Goal: Task Accomplishment & Management: Complete application form

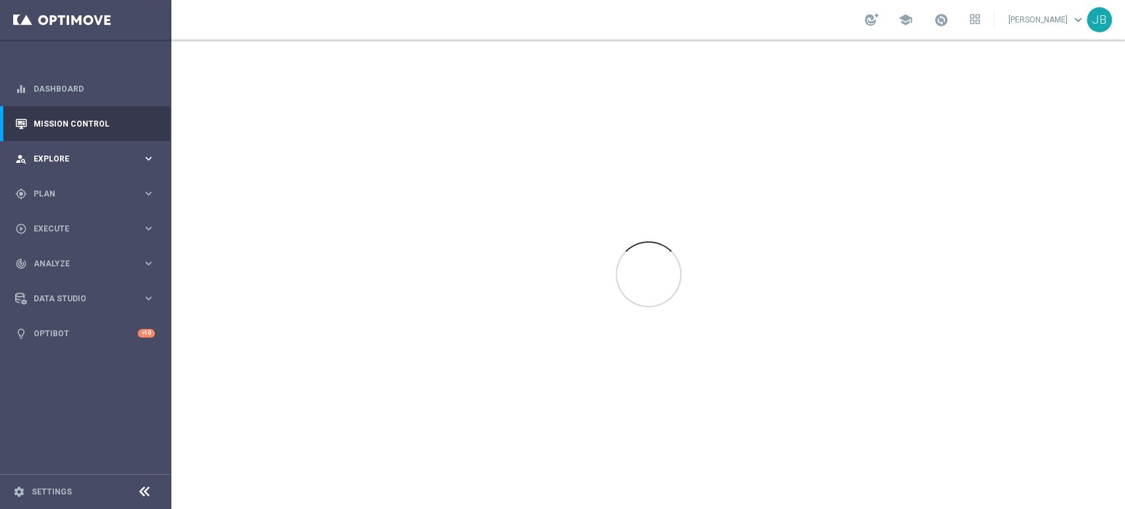
click at [47, 150] on div "person_search Explore keyboard_arrow_right" at bounding box center [85, 158] width 170 height 35
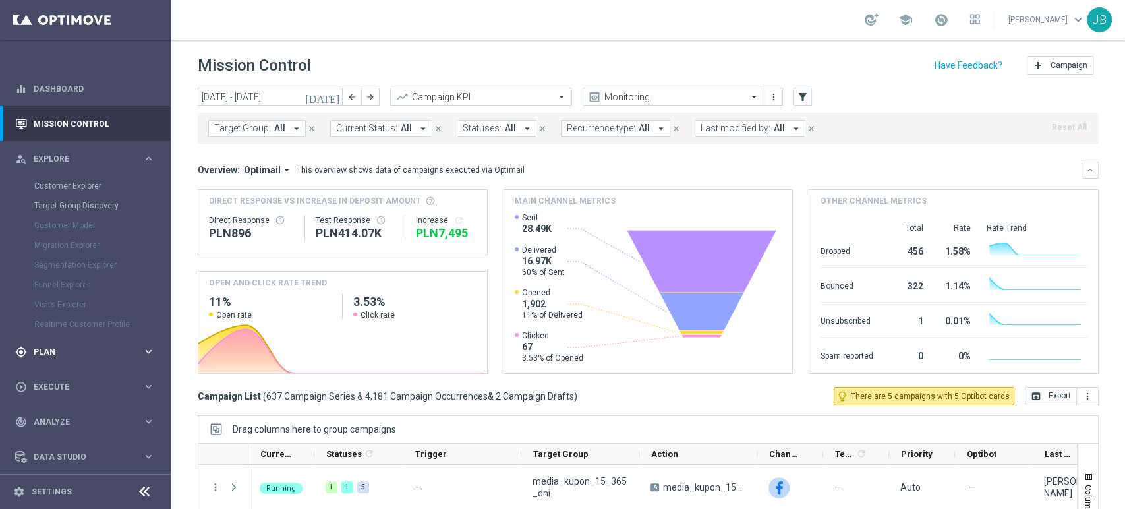
click at [62, 339] on div "gps_fixed Plan keyboard_arrow_right" at bounding box center [85, 351] width 170 height 35
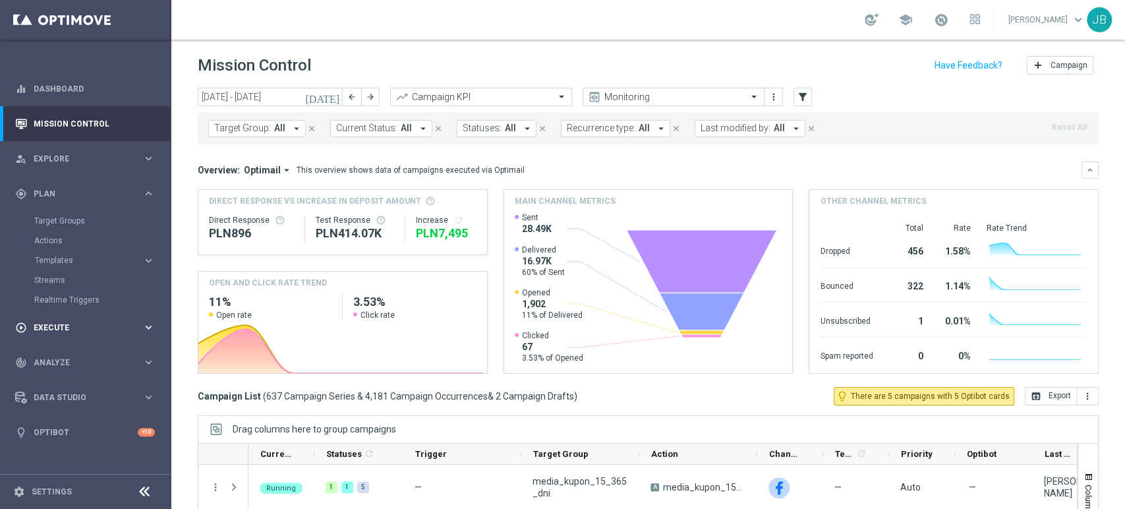
click at [64, 321] on div "play_circle_outline Execute" at bounding box center [78, 327] width 127 height 12
click at [90, 259] on link "Campaign Builder" at bounding box center [85, 255] width 103 height 11
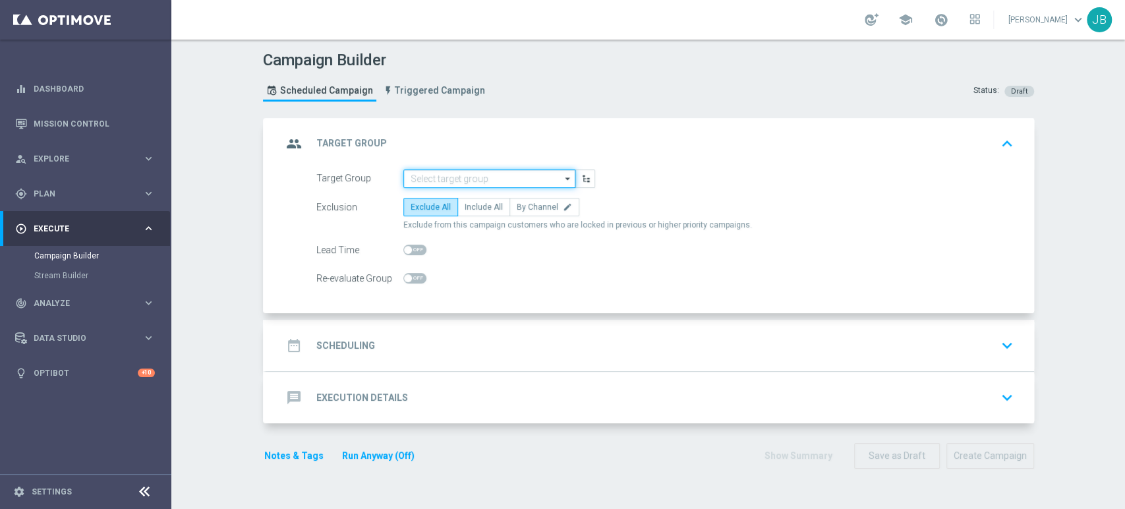
click at [482, 184] on input at bounding box center [489, 178] width 172 height 18
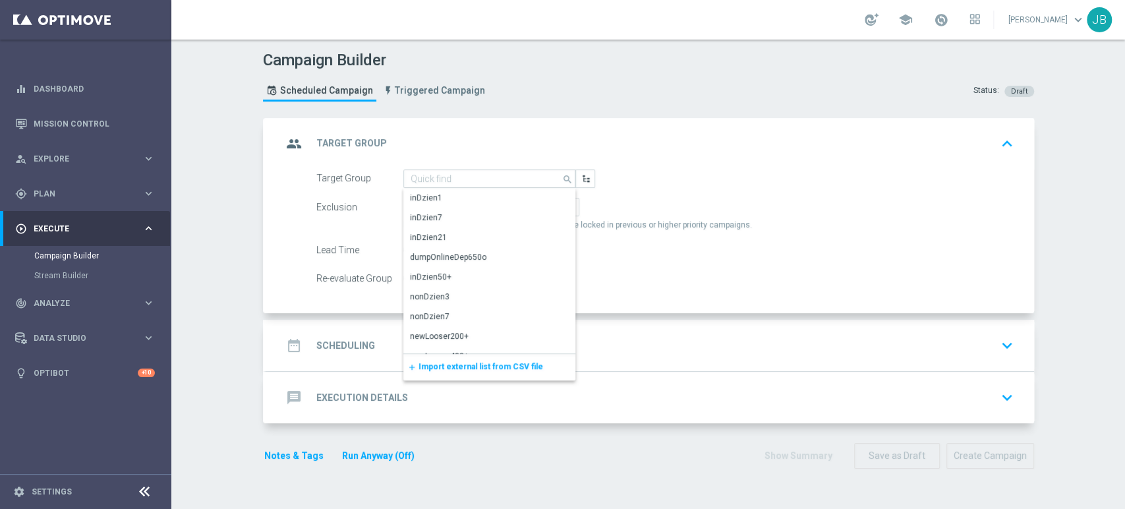
click at [420, 366] on span "Import external list from CSV file" at bounding box center [480, 366] width 125 height 9
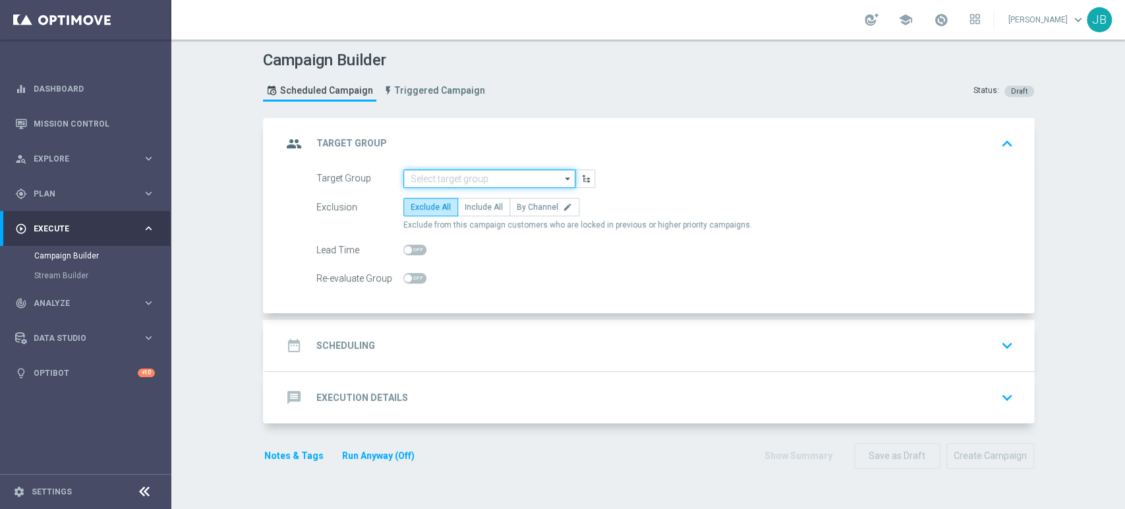
click at [466, 183] on input at bounding box center [489, 178] width 172 height 18
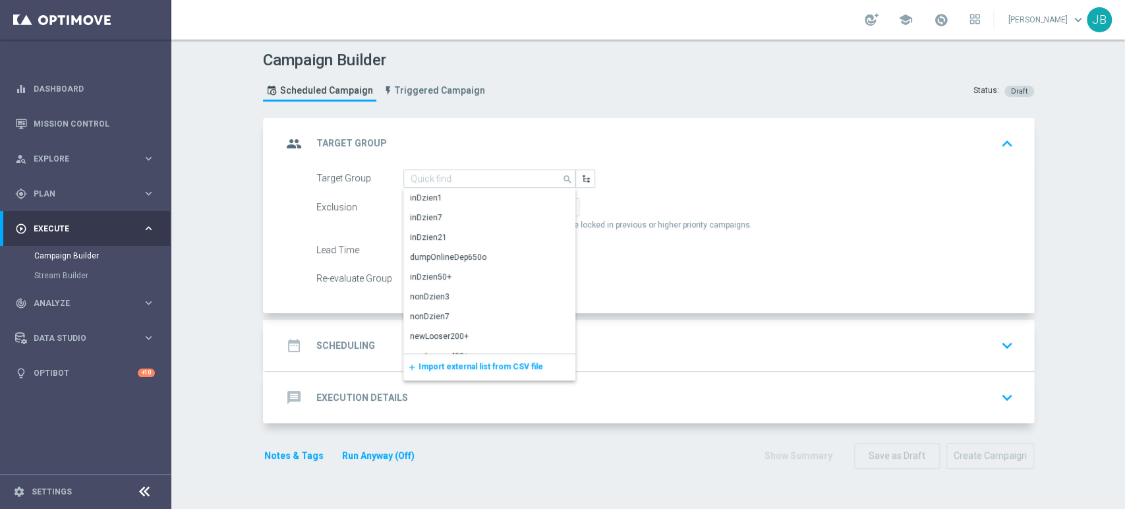
click at [448, 365] on span "Import external list from CSV file" at bounding box center [480, 366] width 125 height 9
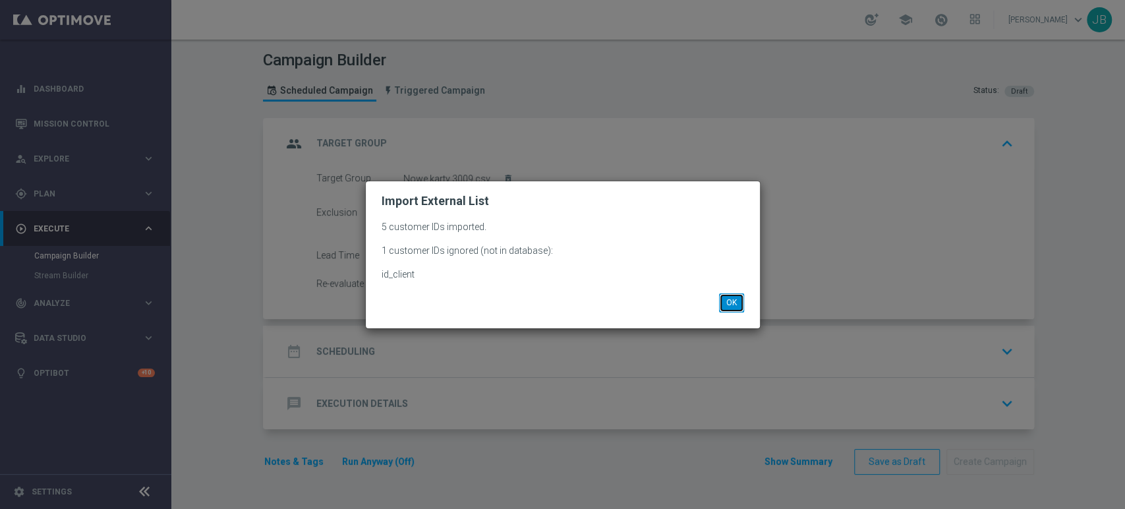
click at [731, 294] on button "OK" at bounding box center [731, 302] width 25 height 18
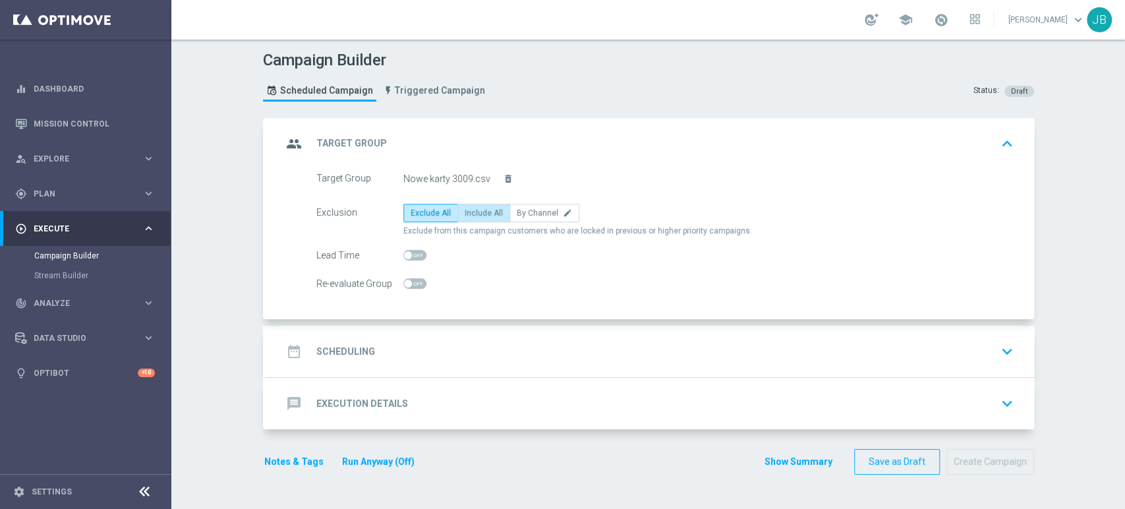
click at [458, 204] on label "Include All" at bounding box center [483, 213] width 53 height 18
click at [464, 211] on input "Include All" at bounding box center [468, 215] width 9 height 9
radio input "true"
click at [401, 356] on div "date_range Scheduling keyboard_arrow_down" at bounding box center [650, 351] width 736 height 25
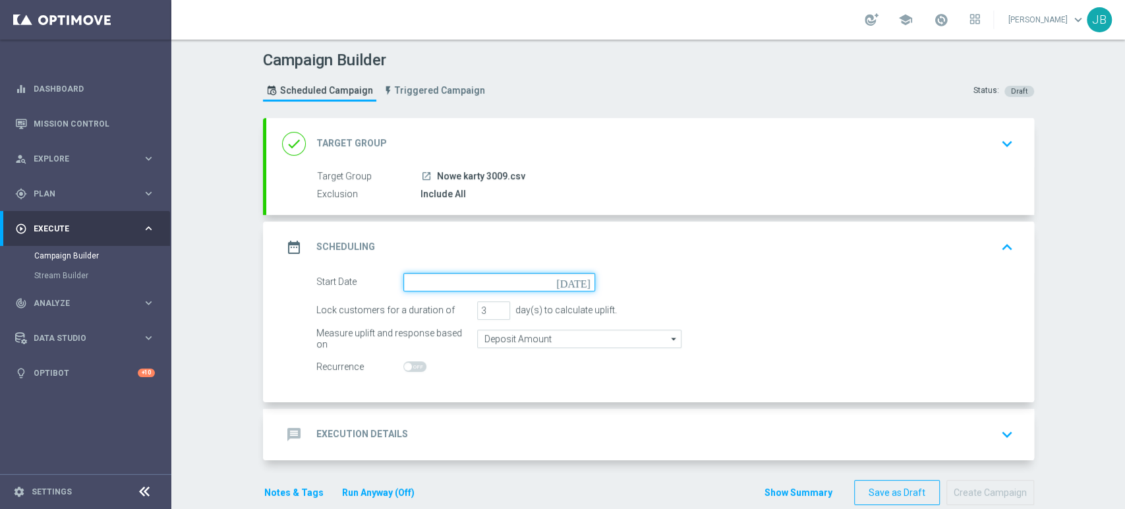
click at [478, 283] on input at bounding box center [499, 282] width 192 height 18
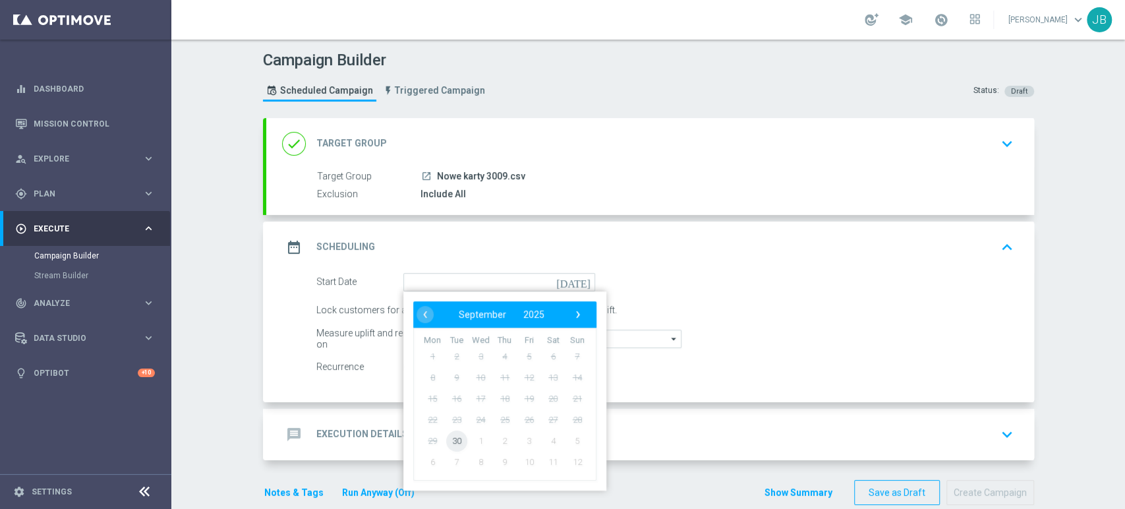
click at [453, 439] on span "30" at bounding box center [455, 440] width 21 height 21
type input "30 Sep 2025"
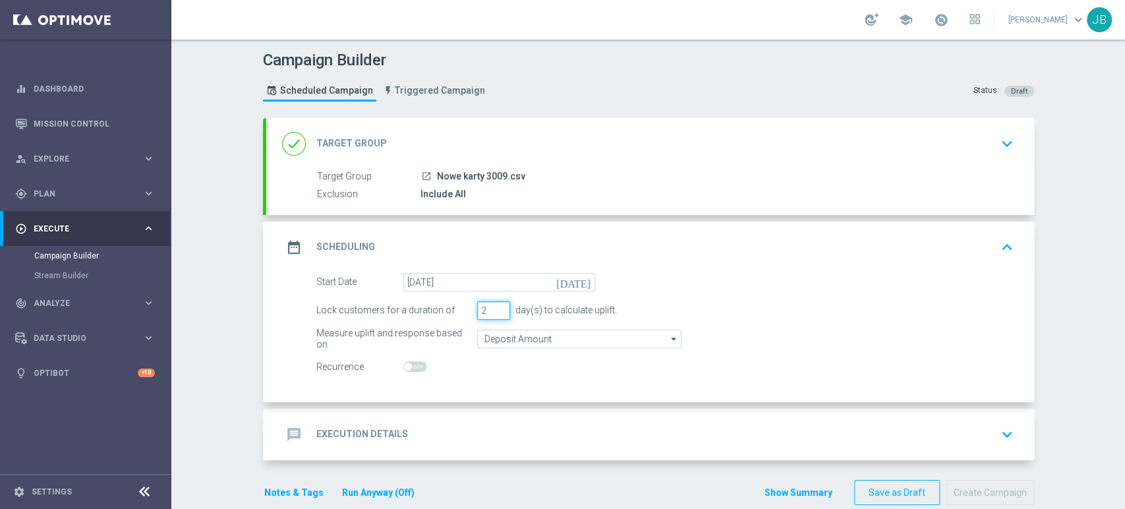
click at [493, 312] on input "2" at bounding box center [493, 310] width 33 height 18
type input "1"
click at [493, 312] on input "1" at bounding box center [493, 310] width 33 height 18
click at [459, 434] on div "message Execution Details keyboard_arrow_down" at bounding box center [650, 434] width 736 height 25
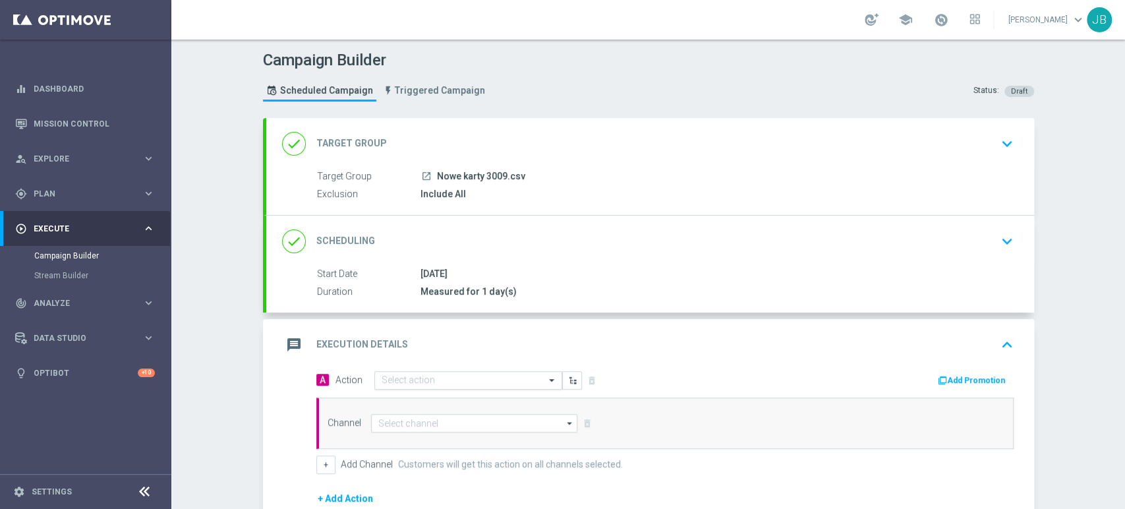
click at [447, 383] on input "text" at bounding box center [454, 380] width 147 height 11
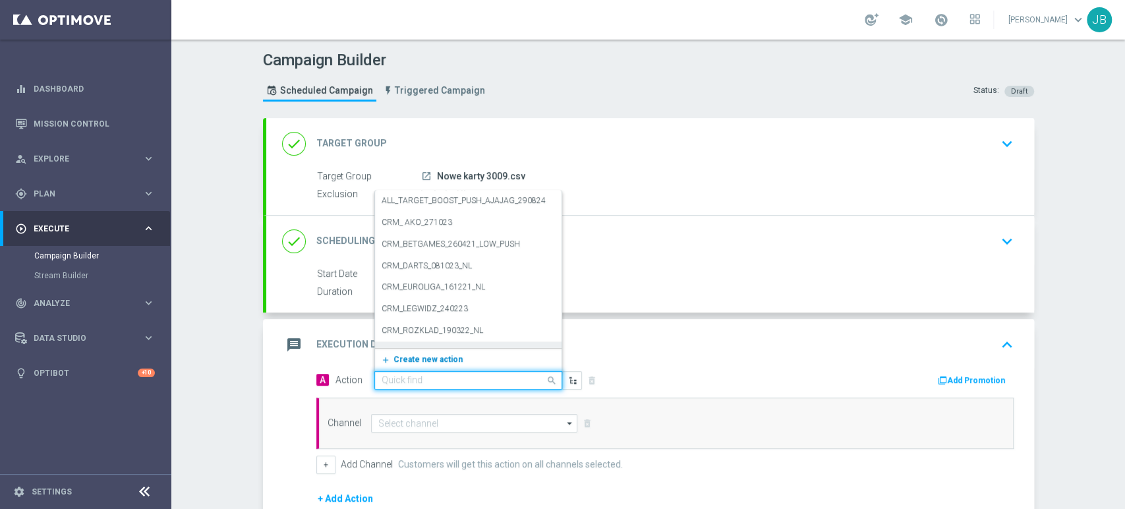
click at [435, 355] on span "Create new action" at bounding box center [427, 358] width 69 height 9
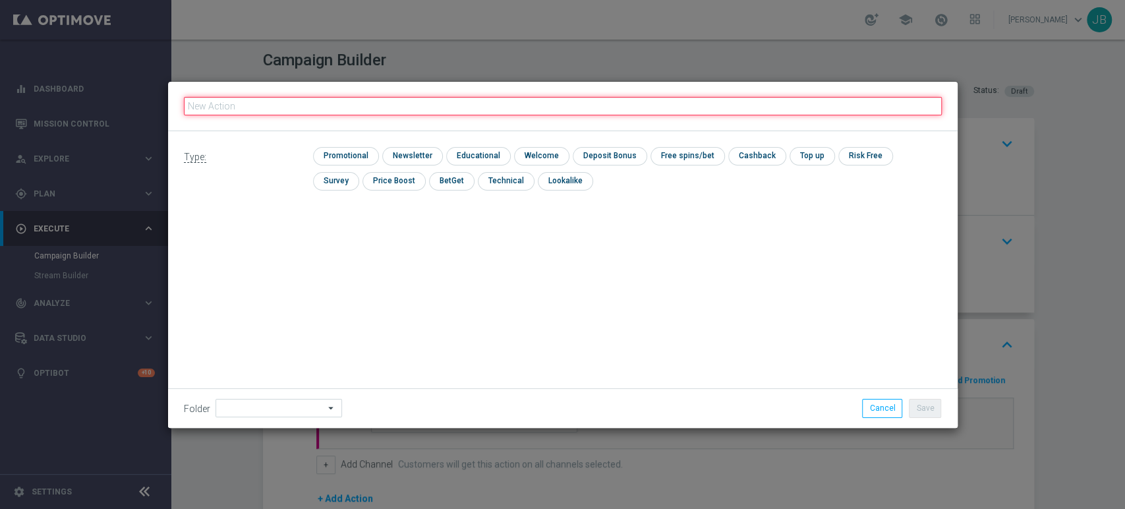
click at [329, 111] on input "text" at bounding box center [563, 106] width 758 height 18
paste input "(LPZ - SMS) nowy klient powitanie_24012024"
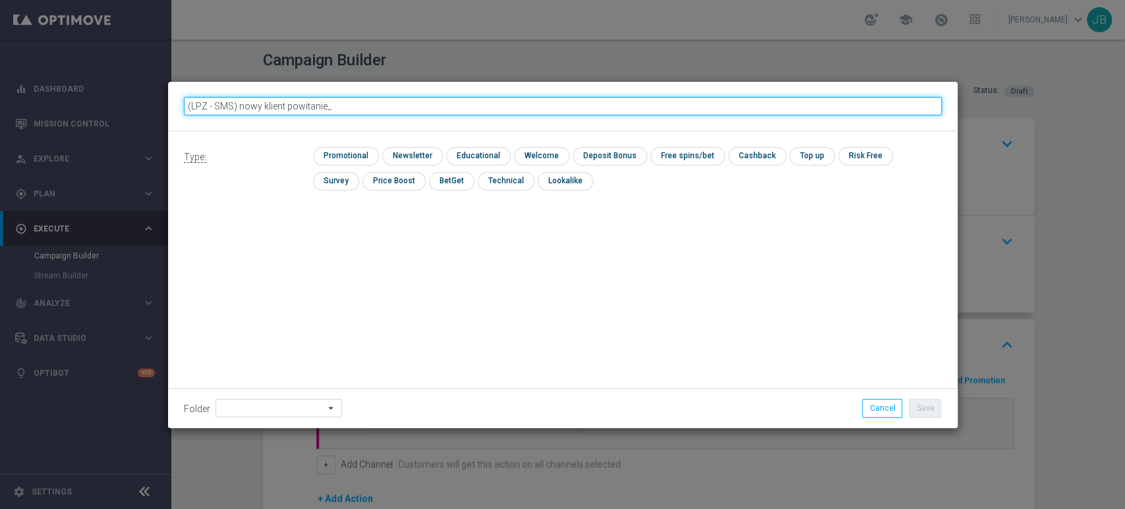
type input "(LPZ - SMS) nowy klient powitanie"
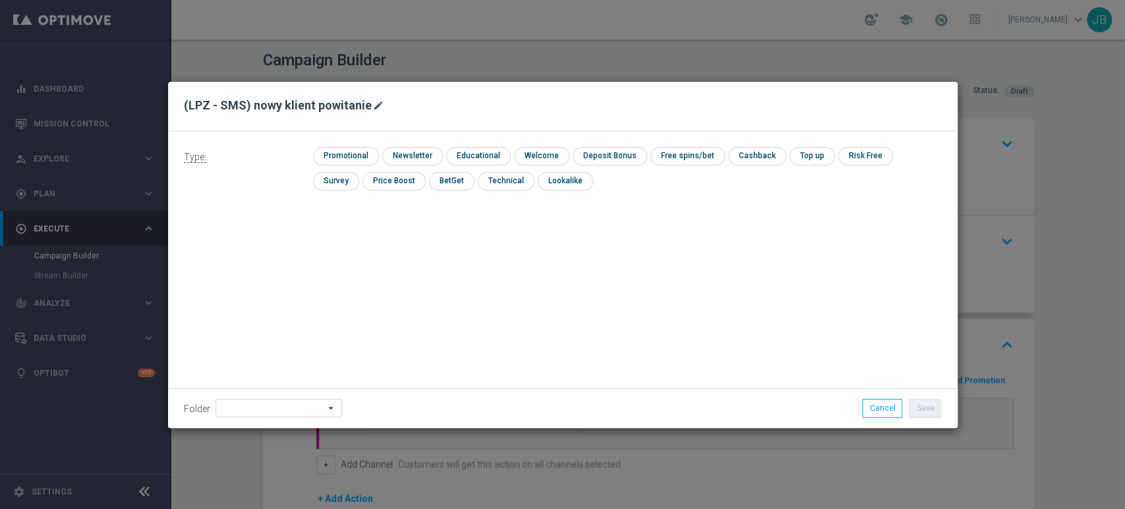
click at [374, 109] on icon "mode_edit" at bounding box center [378, 105] width 11 height 11
type input "(LPZ - SMS) nowy klient powitanie_30092025"
click at [397, 158] on input "checkbox" at bounding box center [410, 156] width 57 height 18
checkbox input "true"
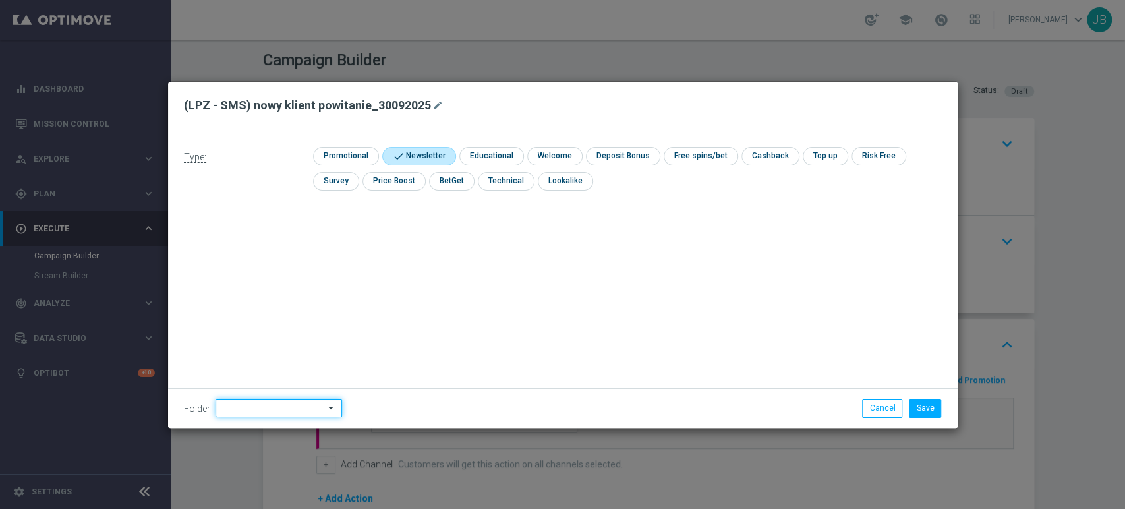
click at [262, 403] on input at bounding box center [278, 408] width 126 height 18
click at [262, 269] on div "Justyna B." at bounding box center [276, 275] width 123 height 20
type input "Justyna B."
click at [930, 408] on button "Save" at bounding box center [924, 408] width 32 height 18
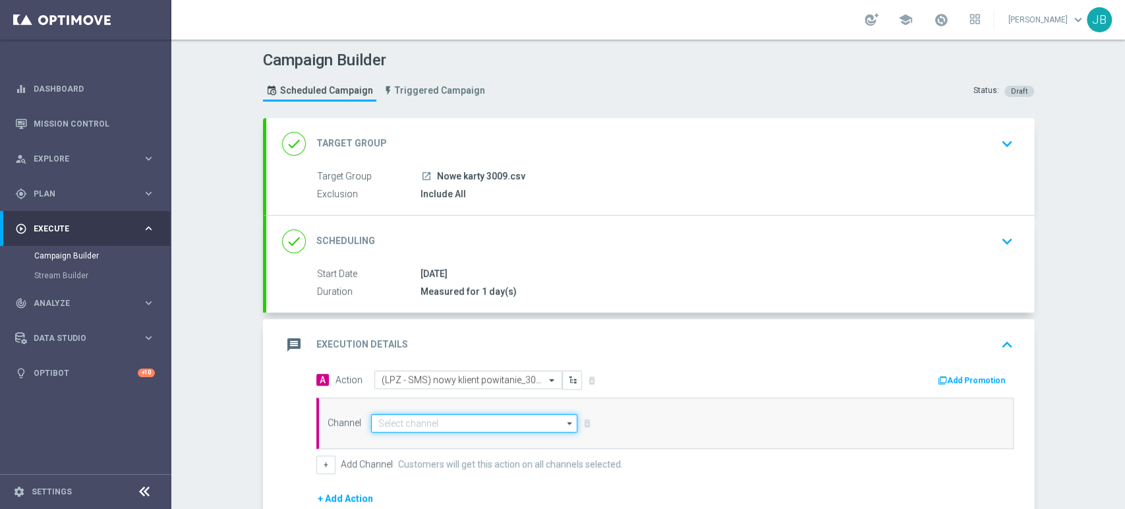
click at [487, 417] on input at bounding box center [474, 423] width 207 height 18
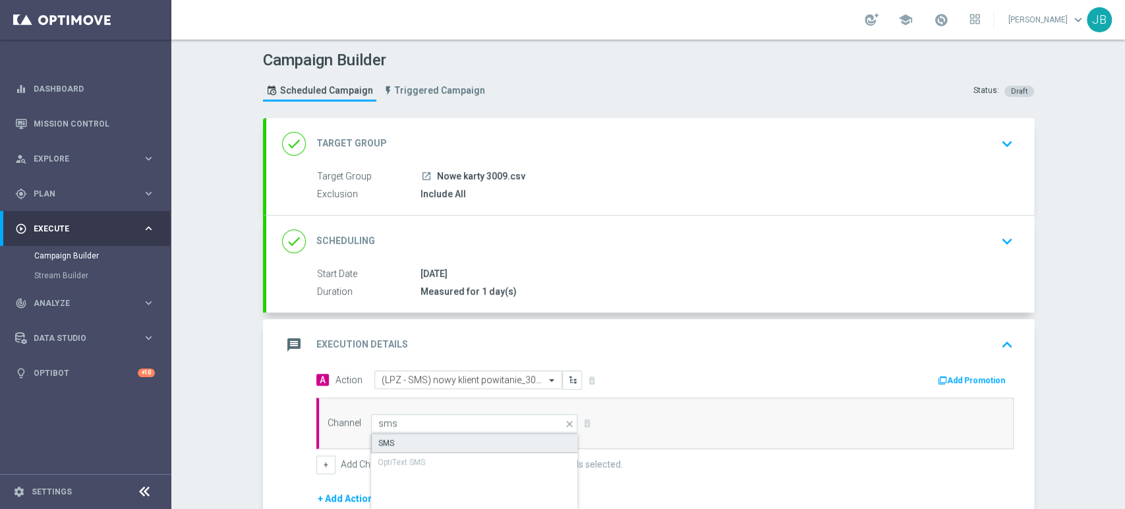
click at [437, 443] on div "SMS" at bounding box center [475, 443] width 208 height 20
type input "SMS"
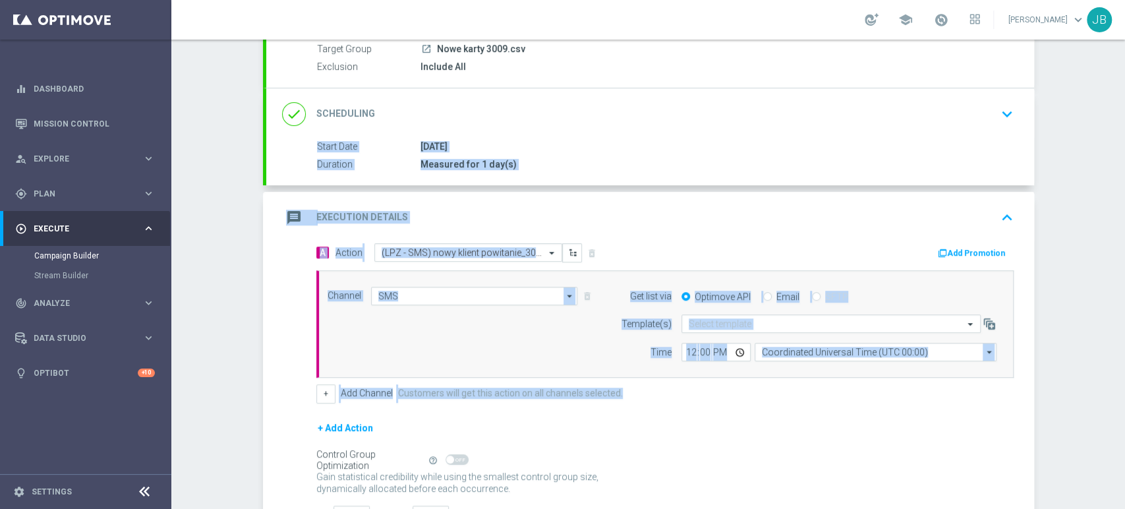
drag, startPoint x: 1123, startPoint y: 231, endPoint x: 1123, endPoint y: 356, distance: 124.5
click at [1123, 356] on div "Campaign Builder Scheduled Campaign Triggered Campaign Status: Draft done Targe…" at bounding box center [647, 274] width 953 height 469
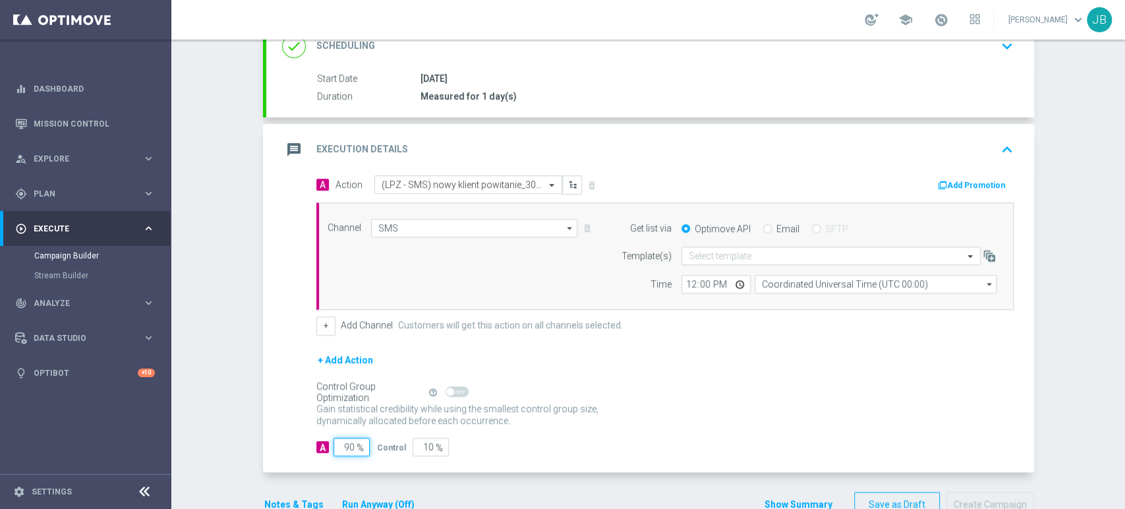
click at [340, 443] on input "90" at bounding box center [351, 446] width 36 height 18
type input "0"
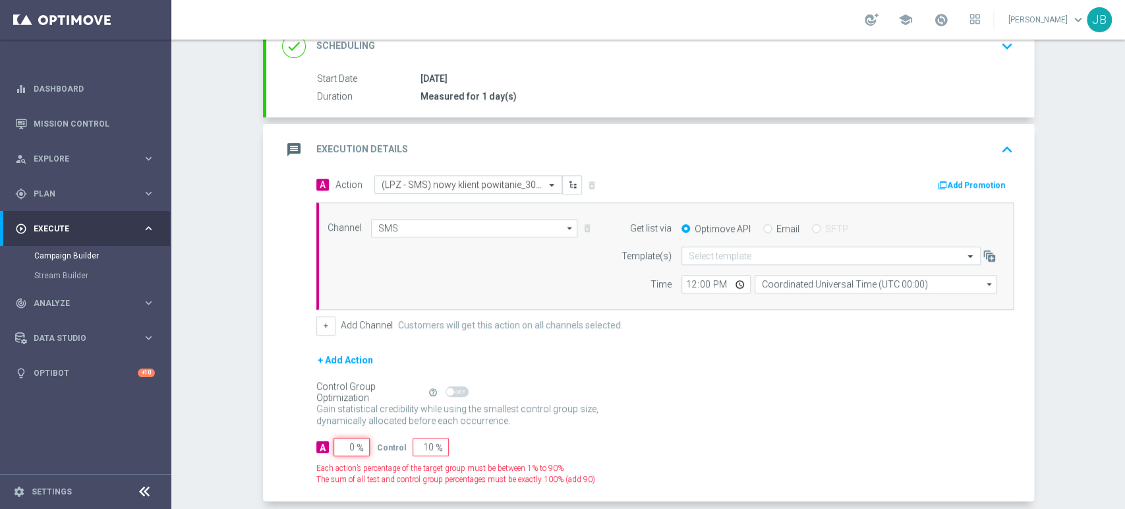
type input "100"
type input "10"
type input "90"
type input "100"
type input "0"
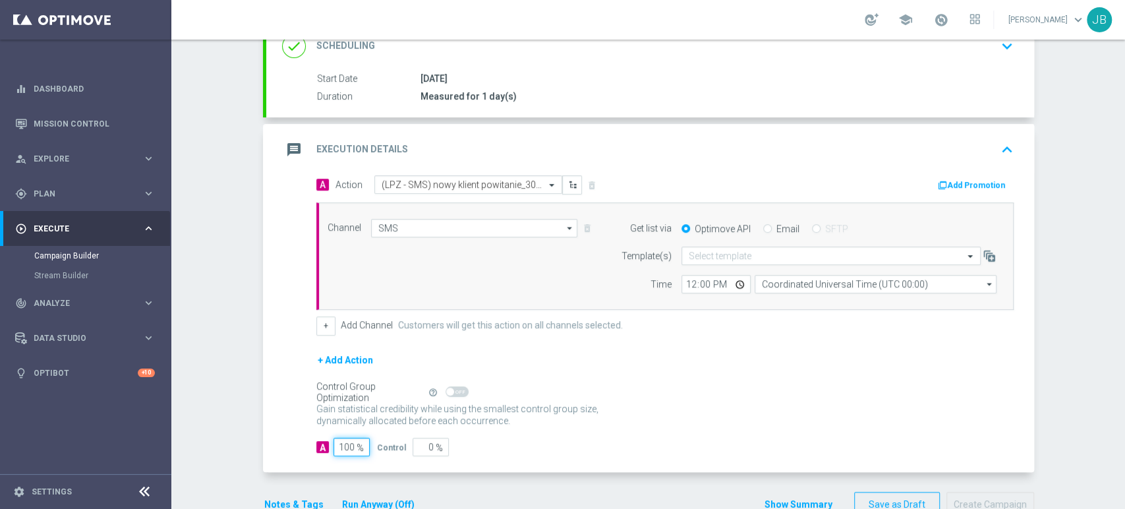
type input "100"
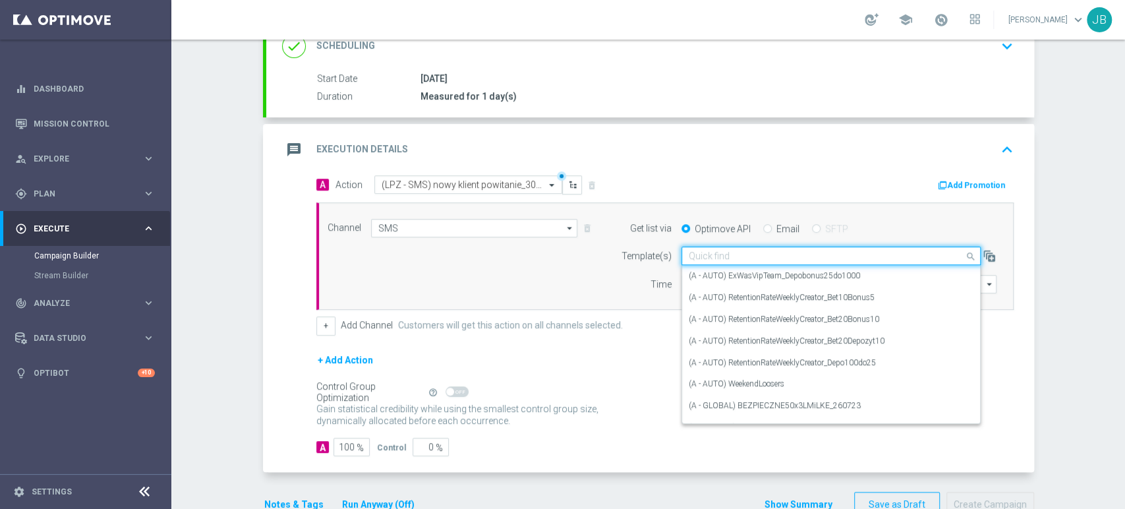
click at [725, 256] on input "text" at bounding box center [817, 255] width 258 height 11
paste input "(LPZ - SMS) nowy klient powitanie_24012024"
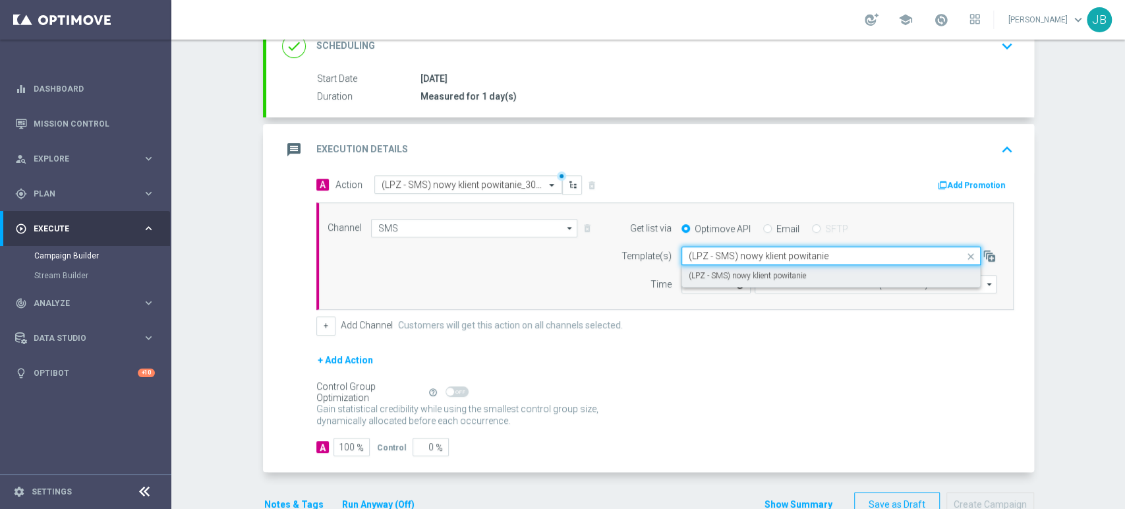
click at [704, 272] on label "(LPZ - SMS) nowy klient powitanie" at bounding box center [746, 275] width 117 height 11
type input "(LPZ - SMS) nowy klient powitanie"
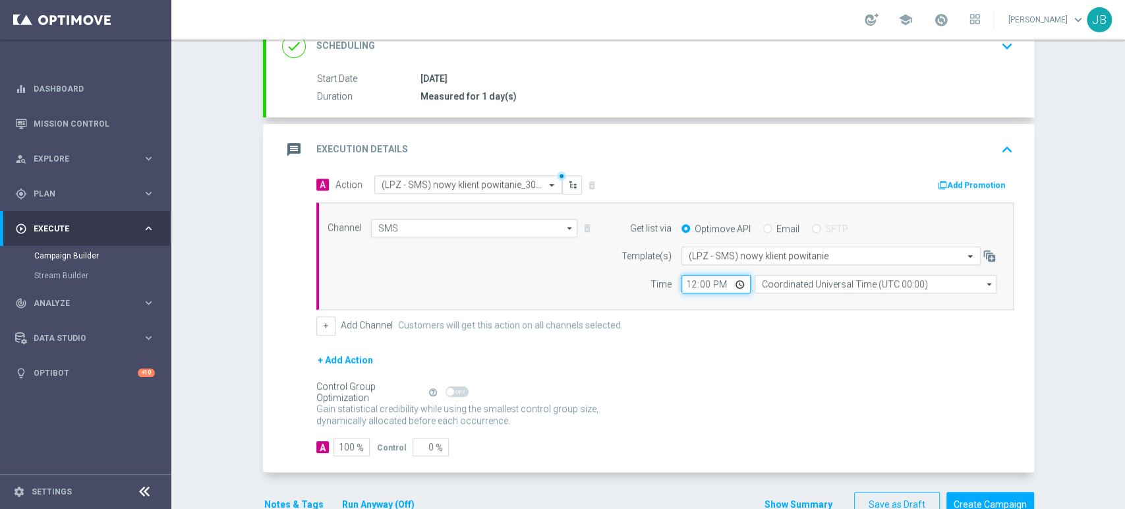
click at [686, 283] on input "12:00" at bounding box center [715, 284] width 69 height 18
type input "09:55"
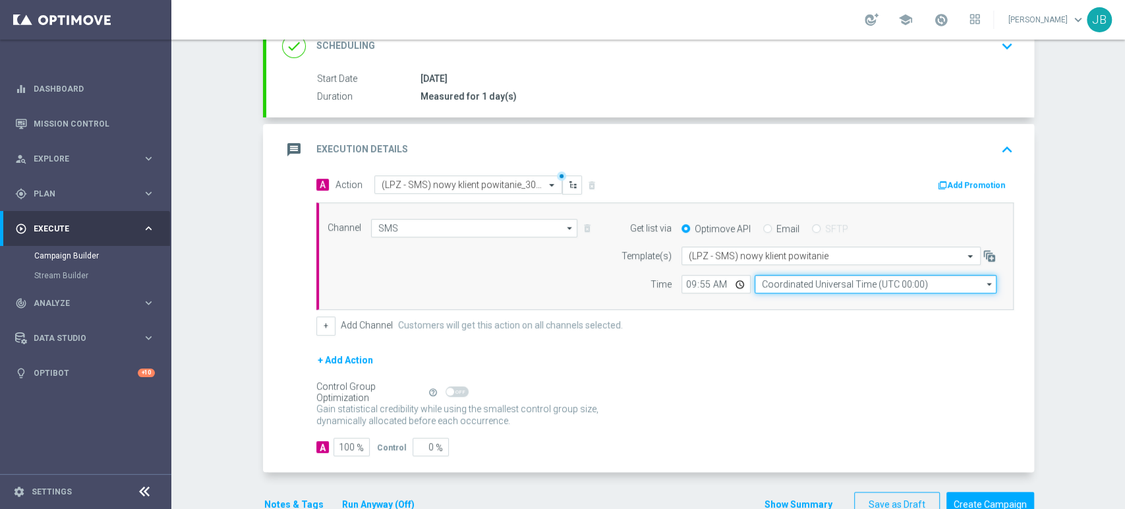
click at [772, 289] on input "Coordinated Universal Time (UTC 00:00)" at bounding box center [875, 284] width 242 height 18
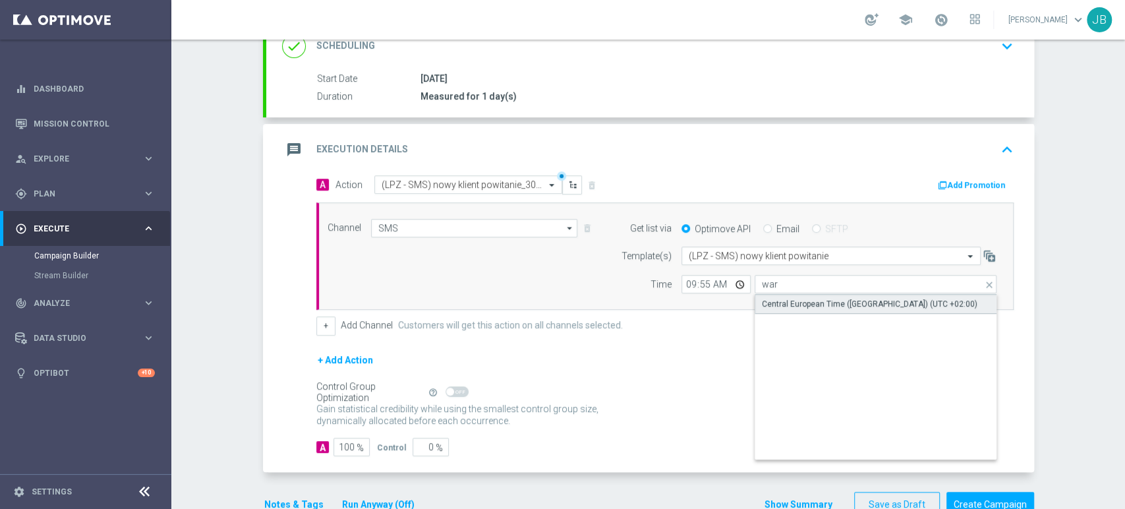
click at [775, 307] on div "Central European Time (Warsaw) (UTC +02:00)" at bounding box center [869, 304] width 215 height 12
type input "Central European Time (Warsaw) (UTC +02:00)"
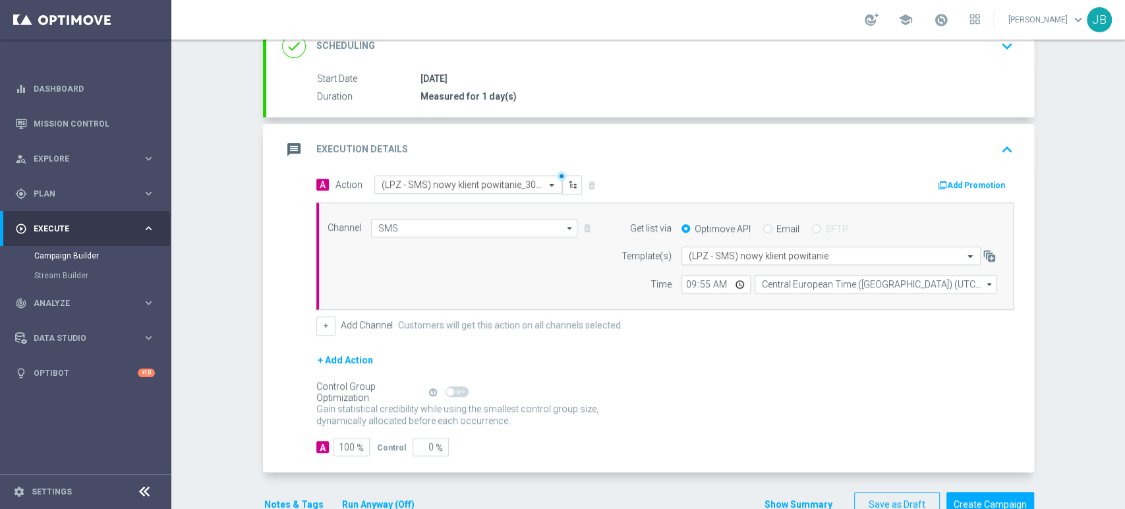
click at [1123, 68] on div "Campaign Builder Scheduled Campaign Triggered Campaign Status: Draft done Targe…" at bounding box center [647, 274] width 953 height 469
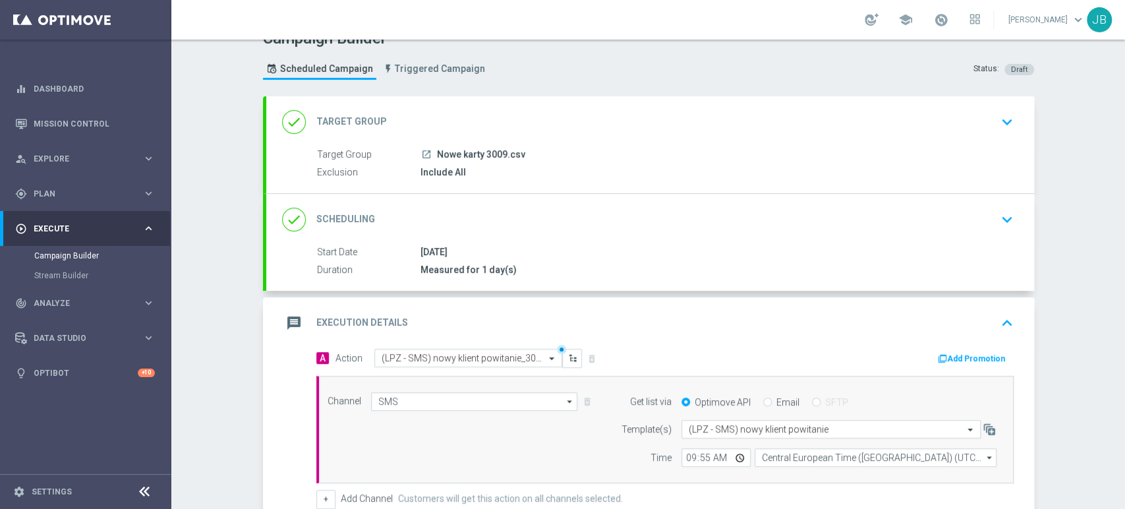
scroll to position [0, 0]
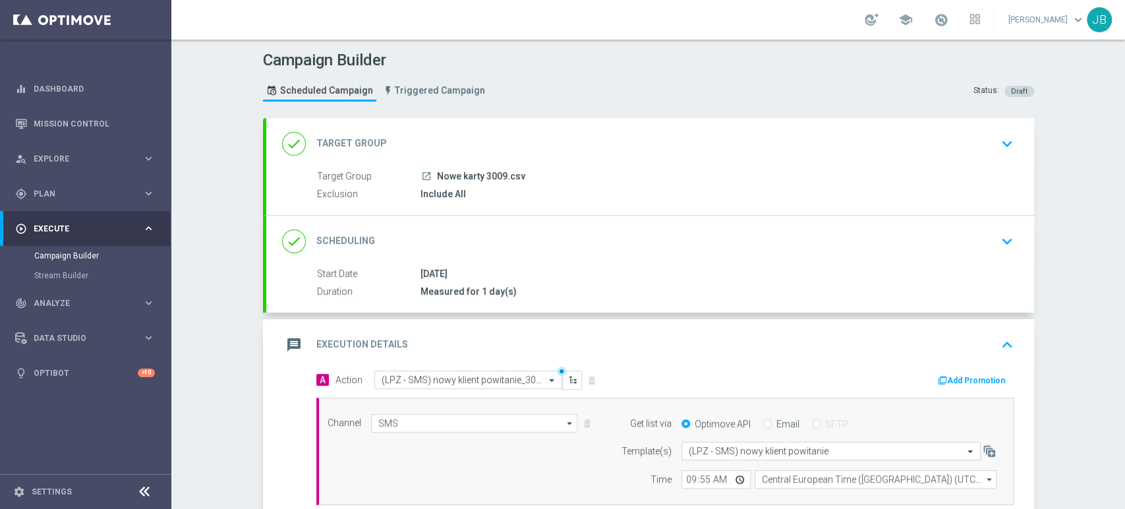
click at [957, 140] on div "done Target Group keyboard_arrow_down" at bounding box center [650, 143] width 736 height 25
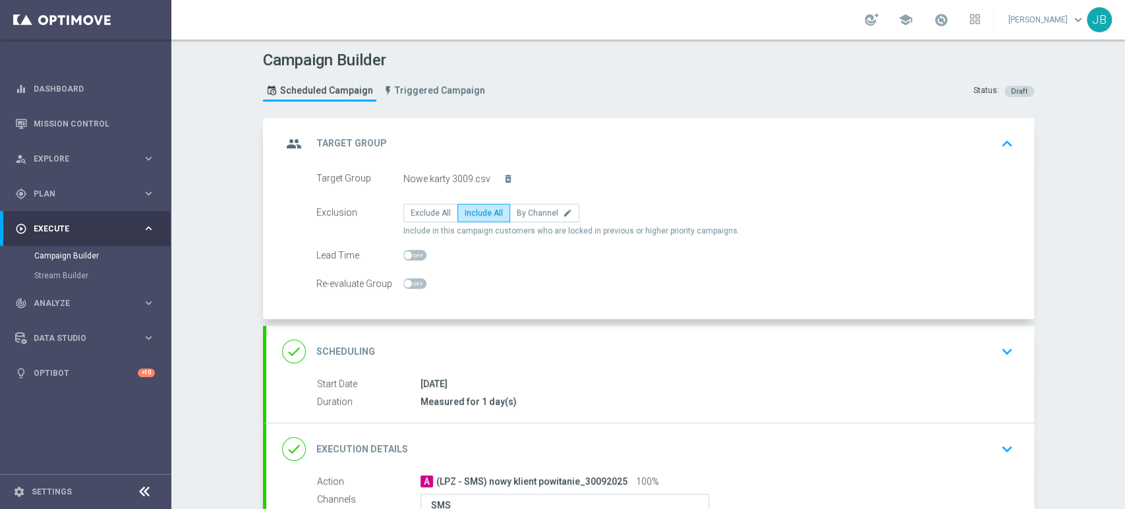
click at [957, 140] on div "group Target Group keyboard_arrow_up" at bounding box center [650, 143] width 736 height 25
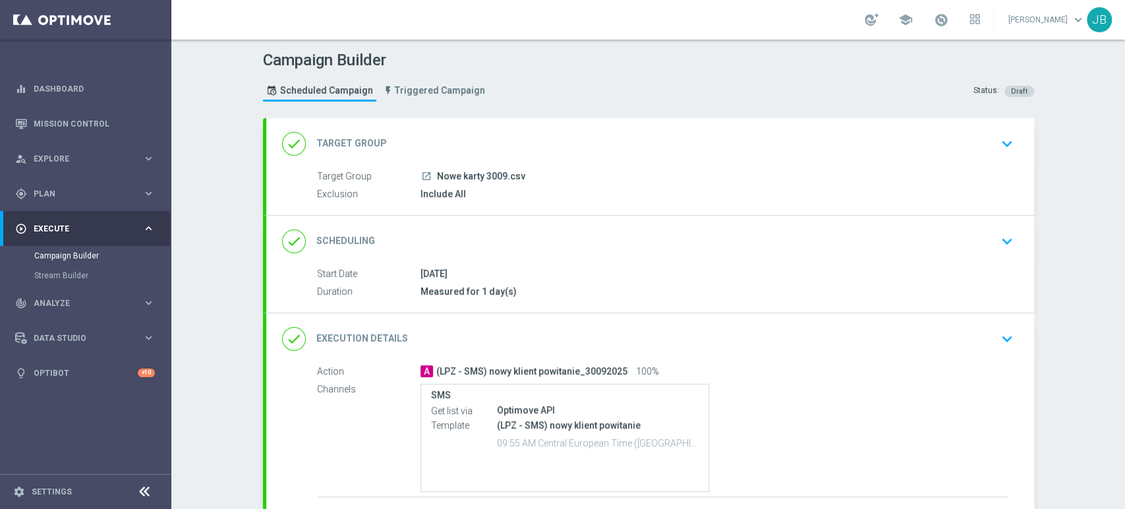
click at [997, 236] on icon "keyboard_arrow_down" at bounding box center [1007, 241] width 20 height 20
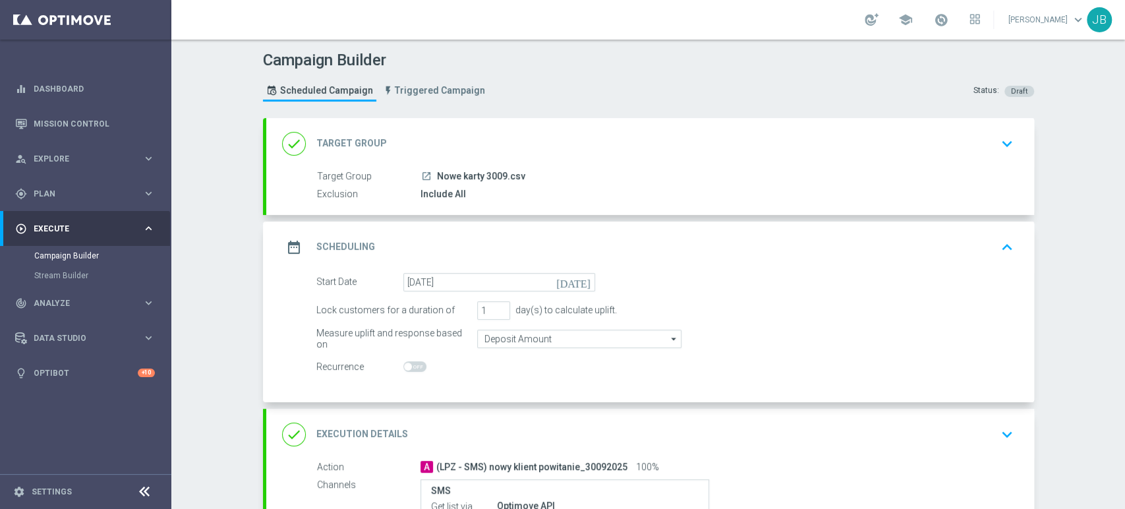
click at [997, 237] on icon "keyboard_arrow_up" at bounding box center [1007, 247] width 20 height 20
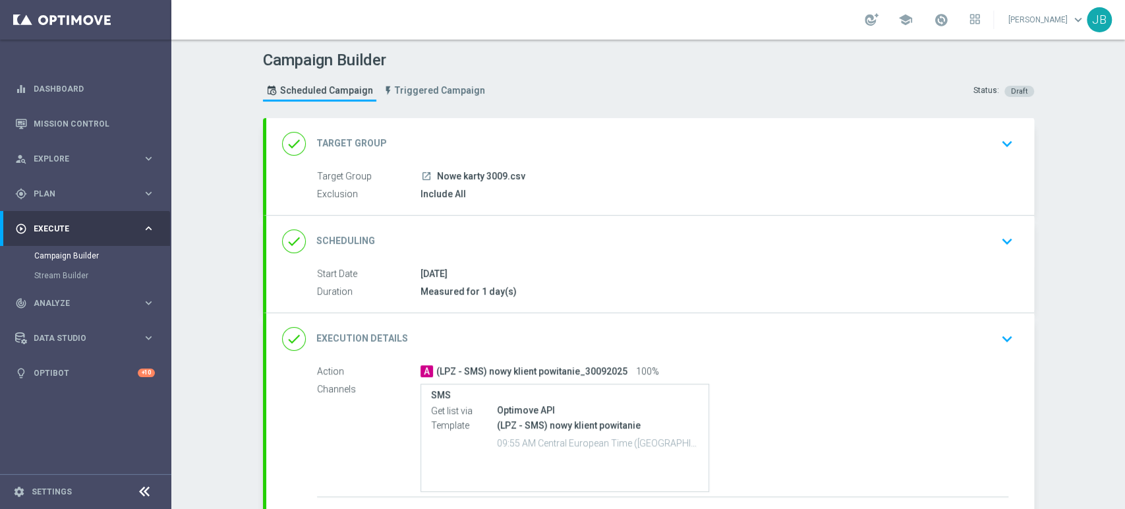
click at [781, 155] on div "done Target Group keyboard_arrow_down" at bounding box center [650, 143] width 736 height 25
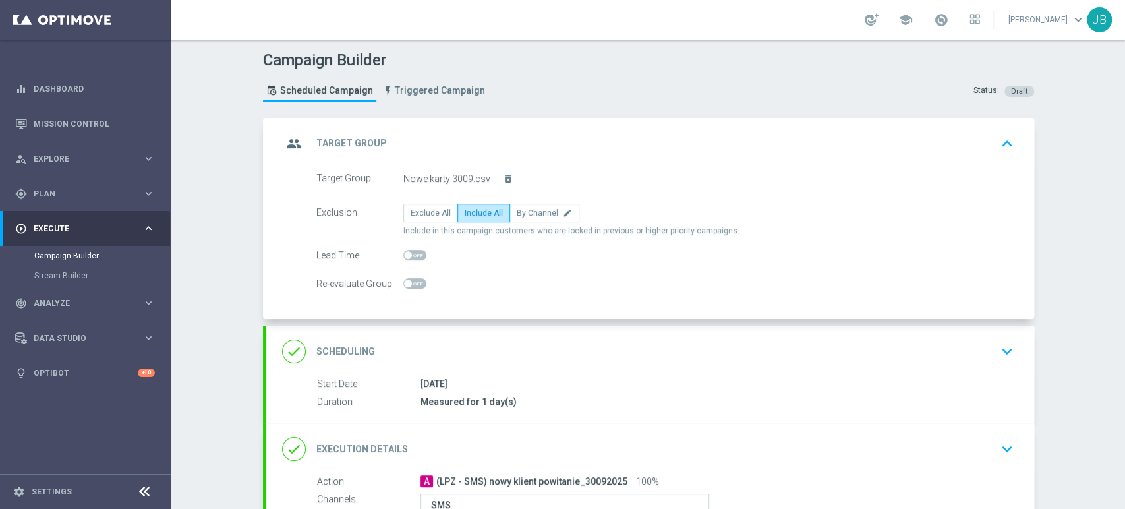
click at [821, 341] on div "done Scheduling keyboard_arrow_down" at bounding box center [650, 351] width 736 height 25
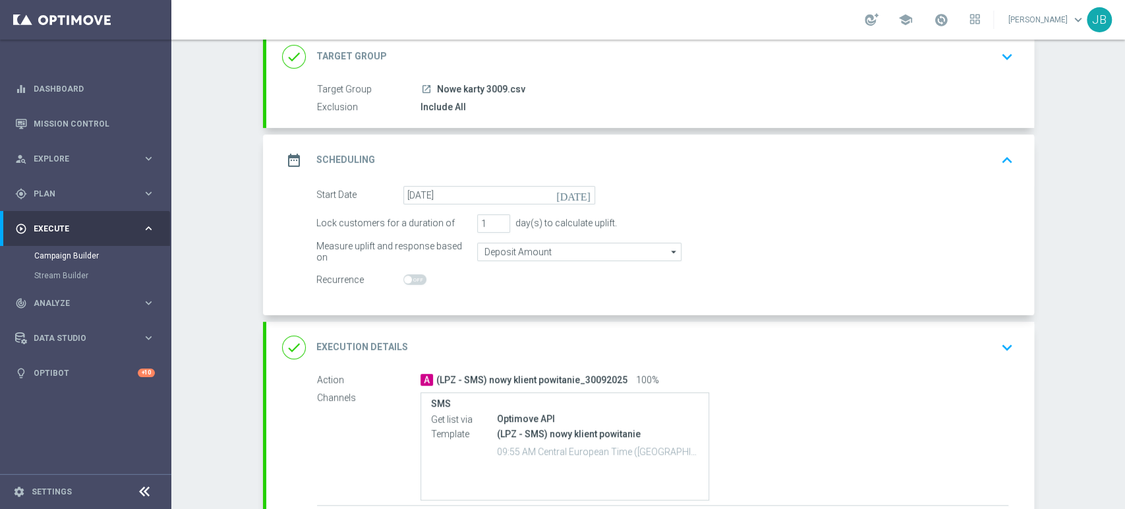
scroll to position [115, 0]
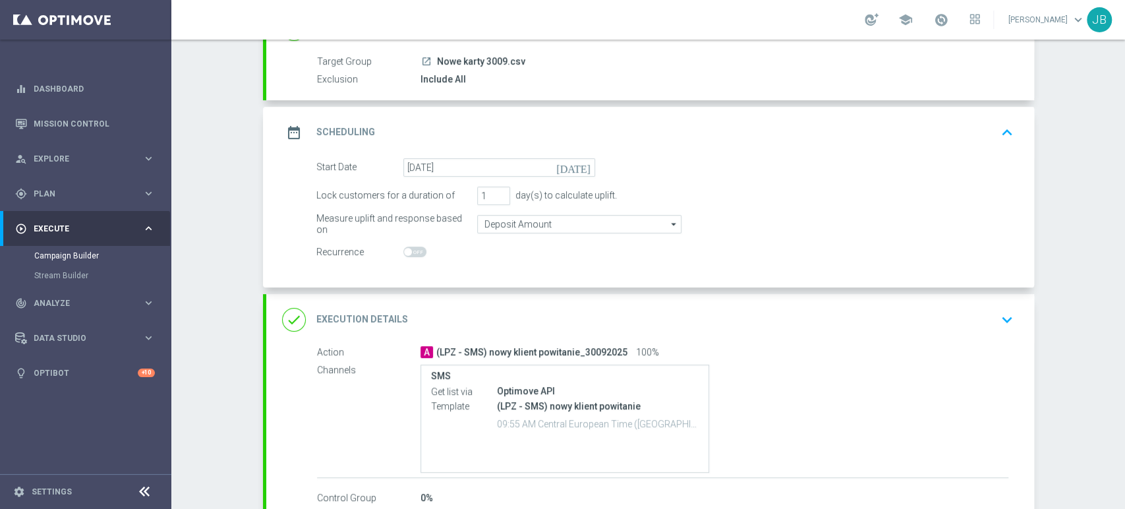
click at [962, 316] on div "done Execution Details keyboard_arrow_down" at bounding box center [650, 319] width 736 height 25
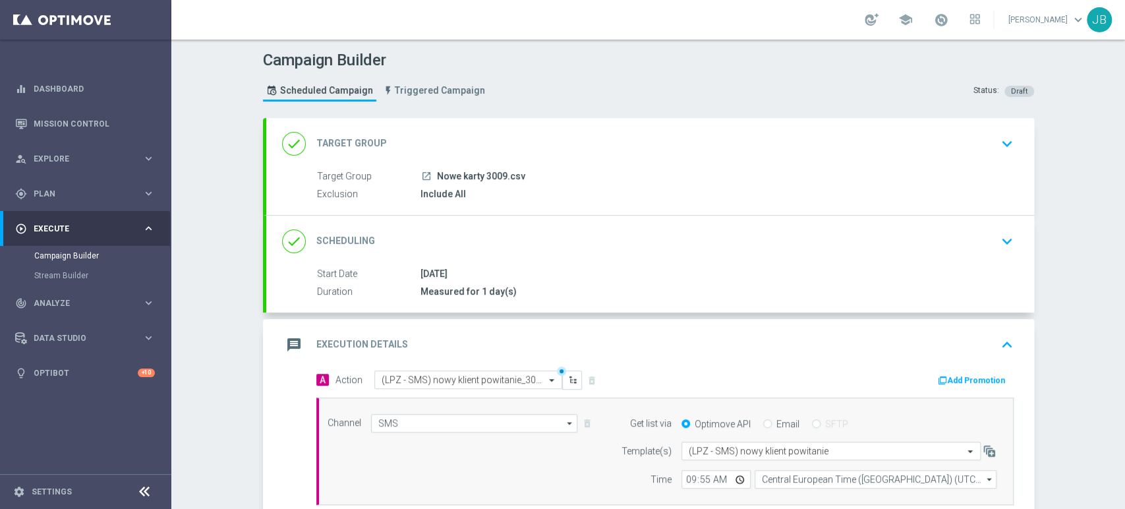
scroll to position [227, 0]
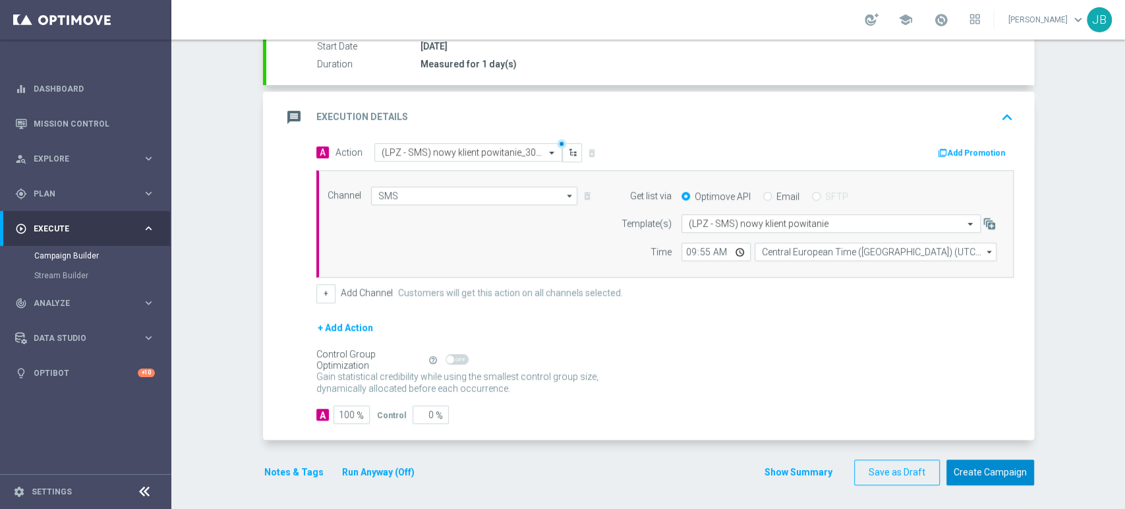
click at [991, 475] on button "Create Campaign" at bounding box center [990, 472] width 88 height 26
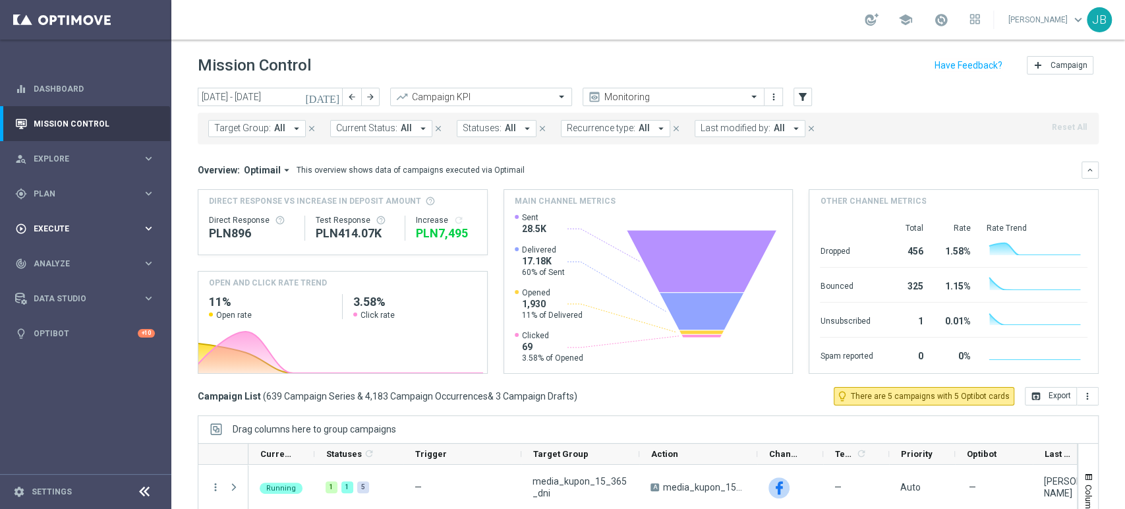
click at [18, 231] on icon "play_circle_outline" at bounding box center [21, 229] width 12 height 12
click at [92, 251] on link "Campaign Builder" at bounding box center [85, 255] width 103 height 11
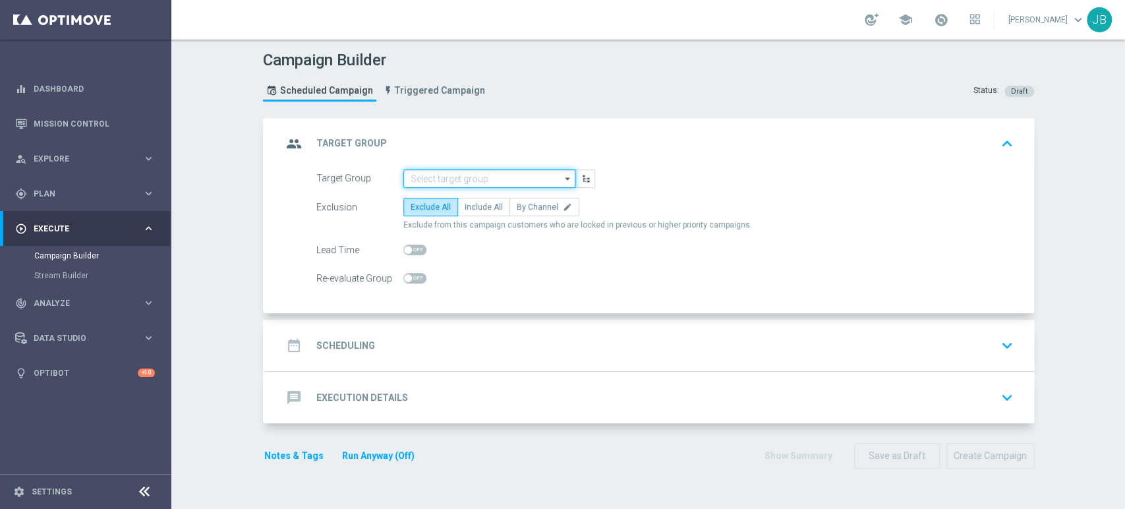
click at [447, 177] on input at bounding box center [489, 178] width 172 height 18
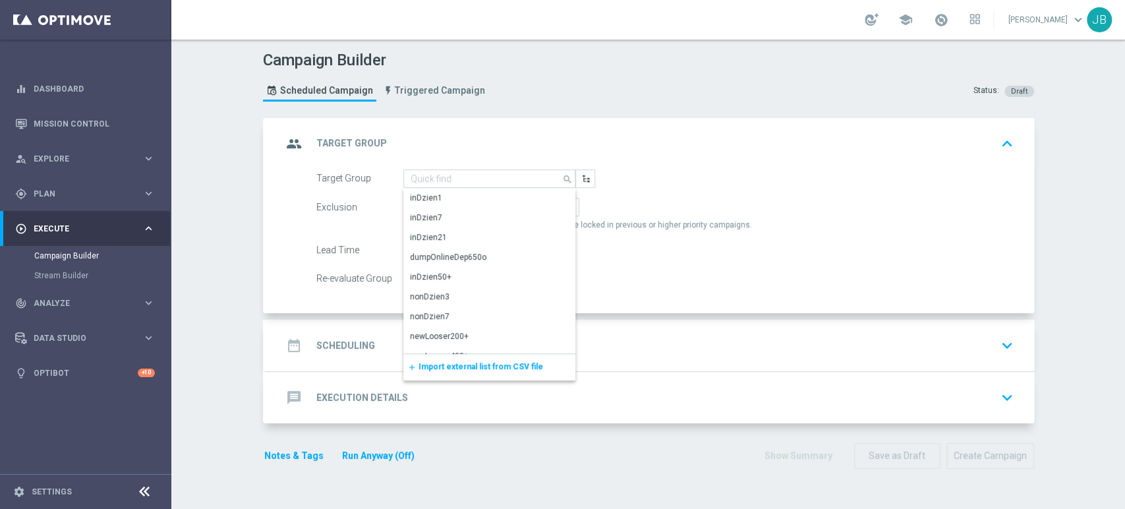
click at [435, 368] on span "Import external list from CSV file" at bounding box center [480, 366] width 125 height 9
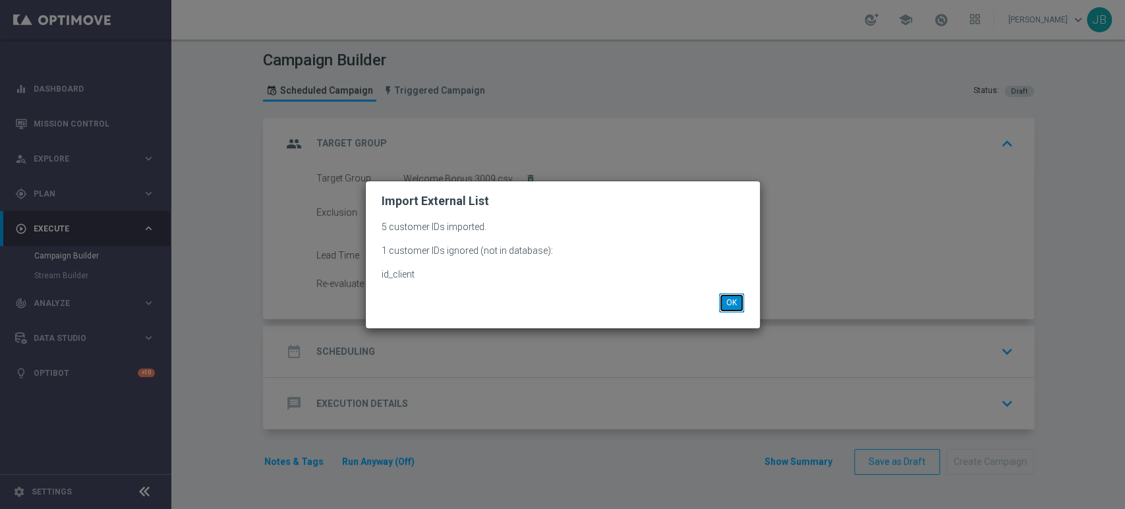
click at [731, 310] on button "OK" at bounding box center [731, 302] width 25 height 18
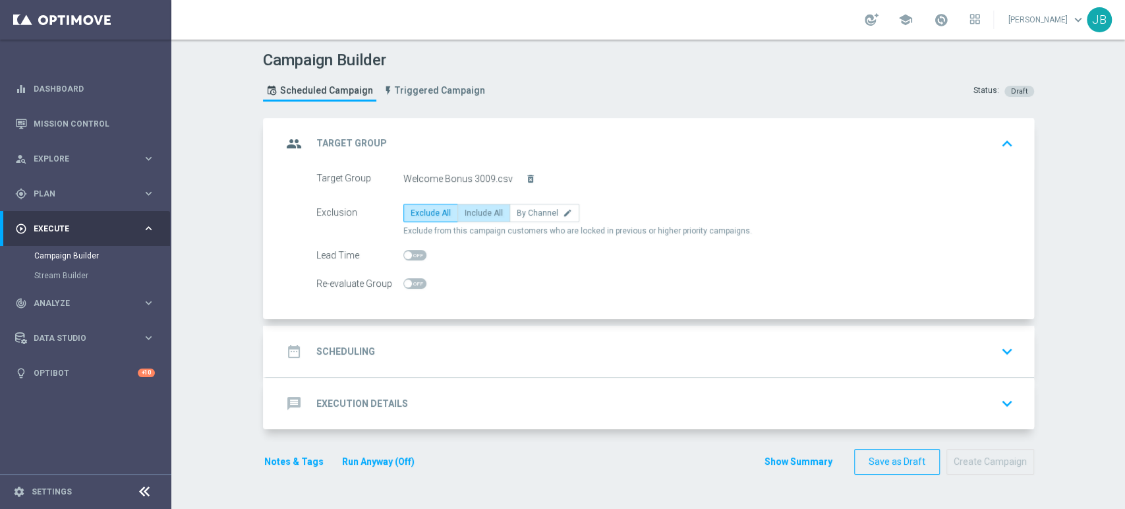
click at [488, 215] on span "Include All" at bounding box center [483, 212] width 38 height 9
click at [473, 215] on input "Include All" at bounding box center [468, 215] width 9 height 9
radio input "true"
click at [460, 346] on div "date_range Scheduling keyboard_arrow_down" at bounding box center [650, 351] width 736 height 25
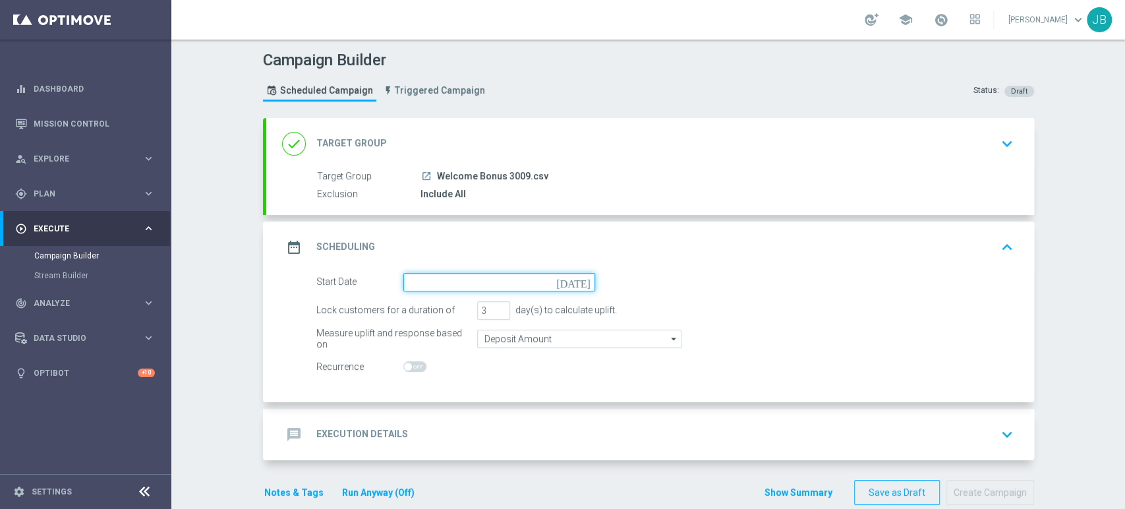
click at [460, 279] on input at bounding box center [499, 282] width 192 height 18
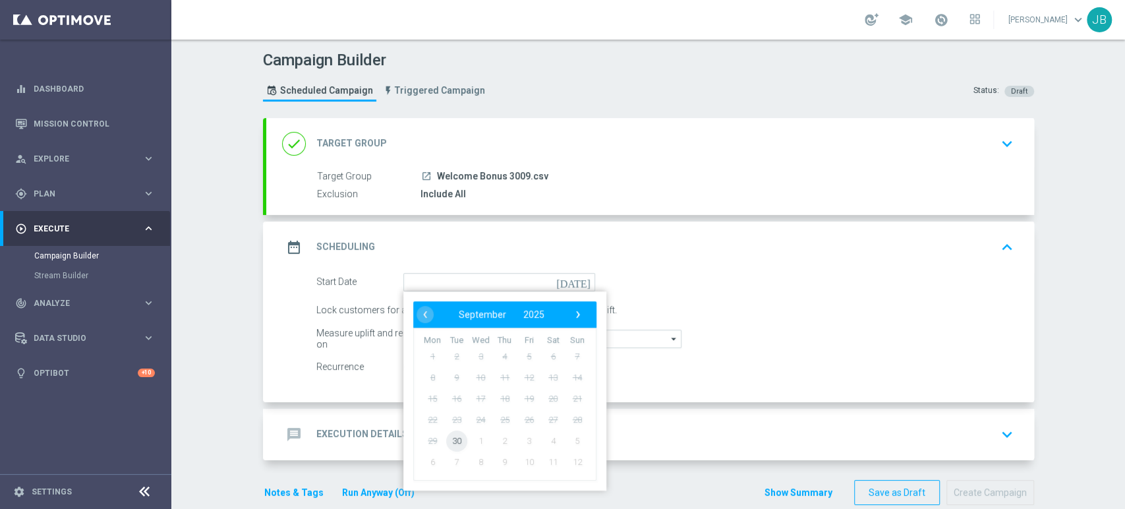
click at [447, 443] on span "30" at bounding box center [455, 440] width 21 height 21
type input "30 Sep 2025"
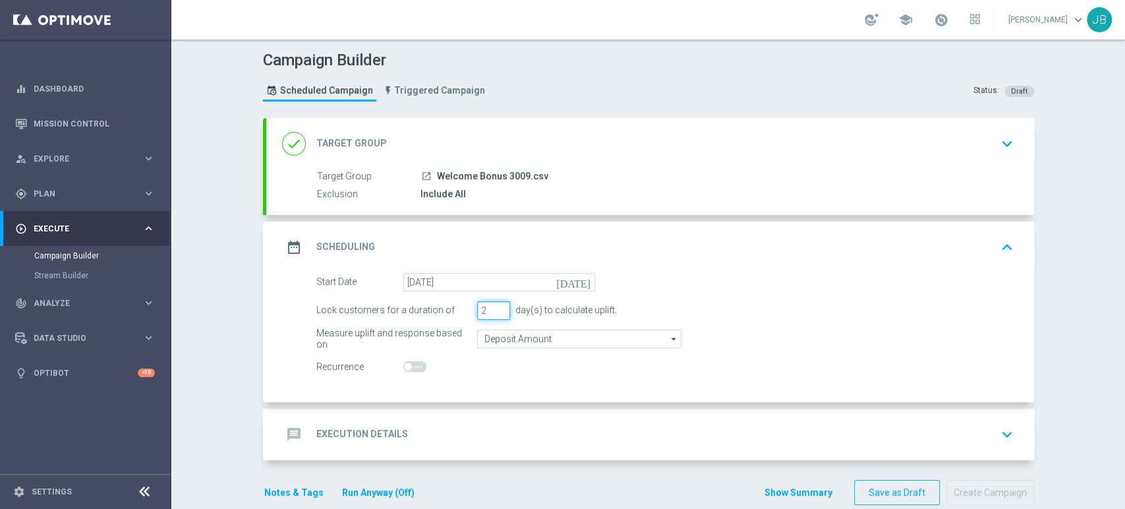
click at [495, 312] on input "2" at bounding box center [493, 310] width 33 height 18
type input "1"
click at [495, 312] on input "1" at bounding box center [493, 310] width 33 height 18
click at [453, 422] on div "message Execution Details keyboard_arrow_down" at bounding box center [650, 434] width 736 height 25
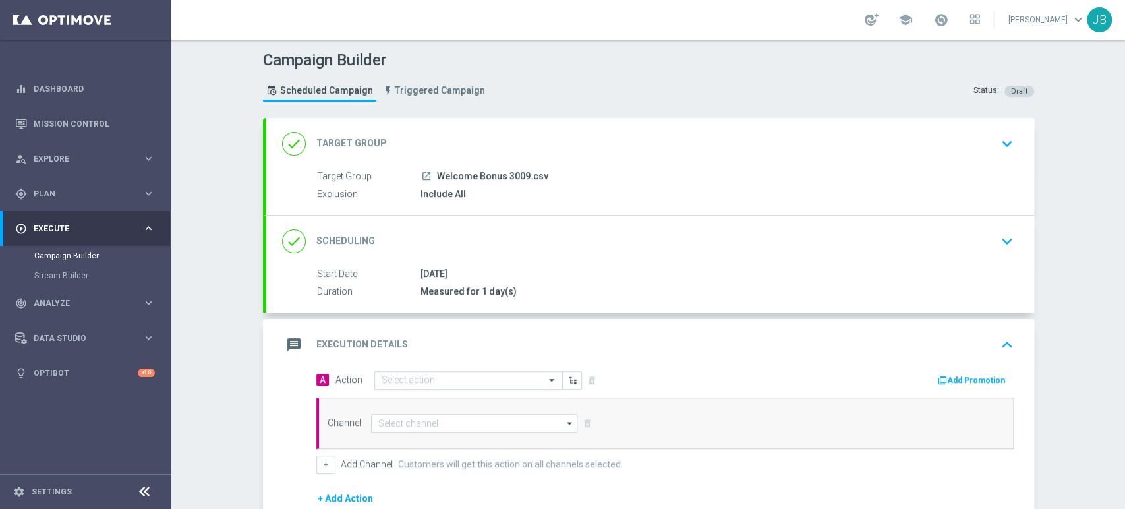
click at [410, 379] on input "text" at bounding box center [454, 380] width 147 height 11
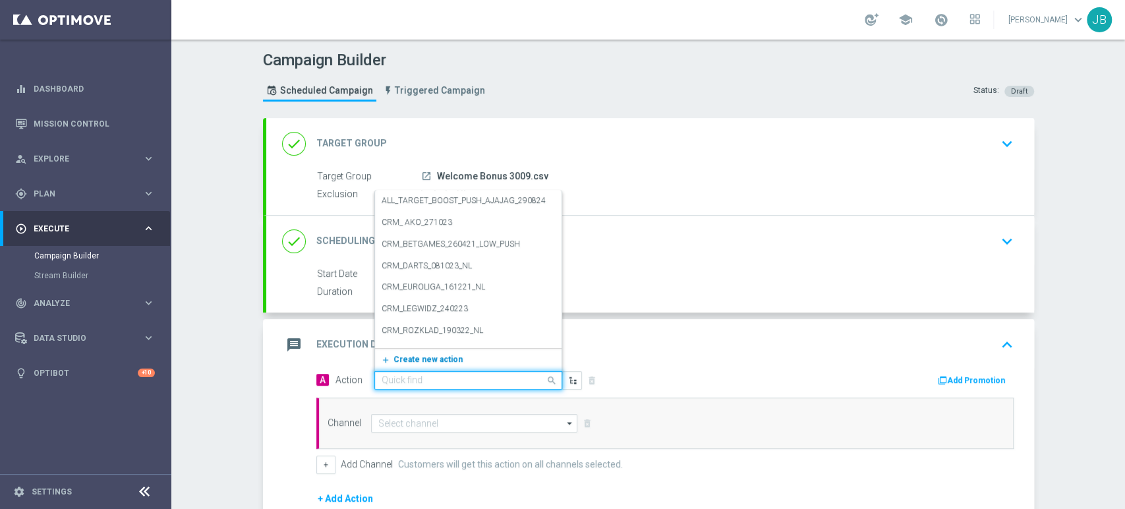
click at [410, 364] on button "add_new Create new action" at bounding box center [466, 359] width 182 height 15
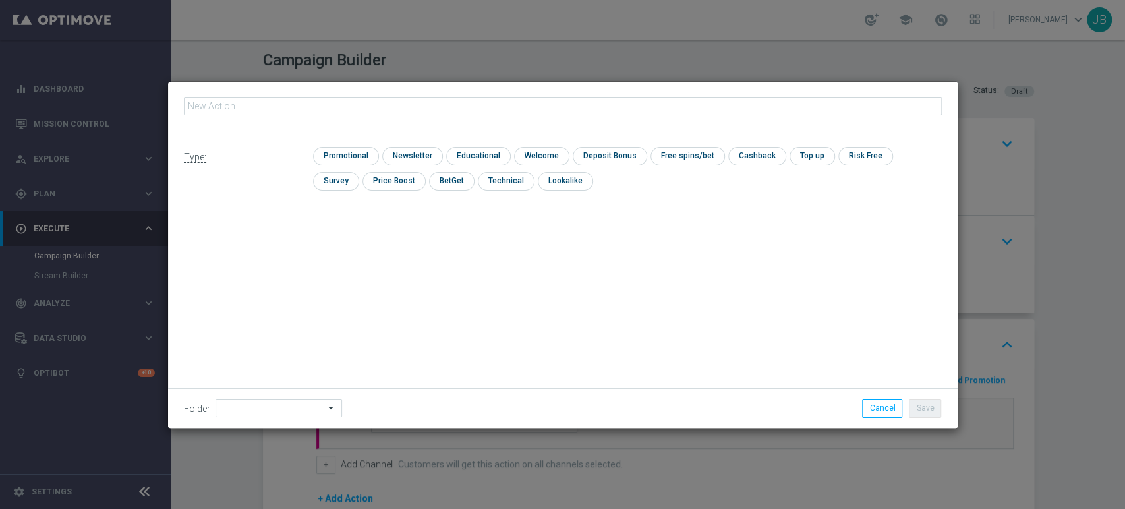
type input "(LPZ - TARGET) Welcome Bonus_30092025"
click at [421, 157] on input "checkbox" at bounding box center [410, 156] width 57 height 18
checkbox input "true"
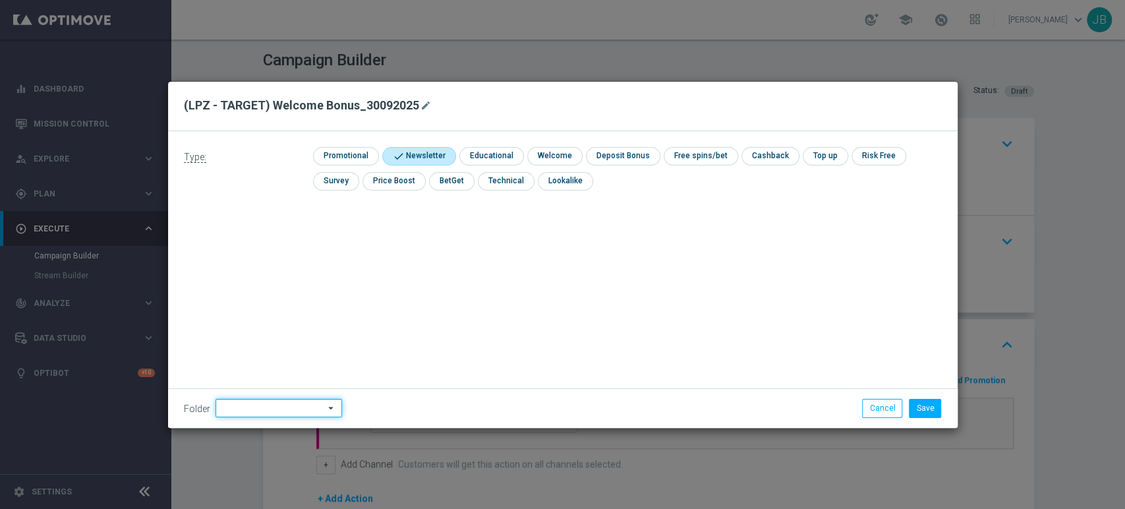
click at [254, 399] on input at bounding box center [278, 408] width 126 height 18
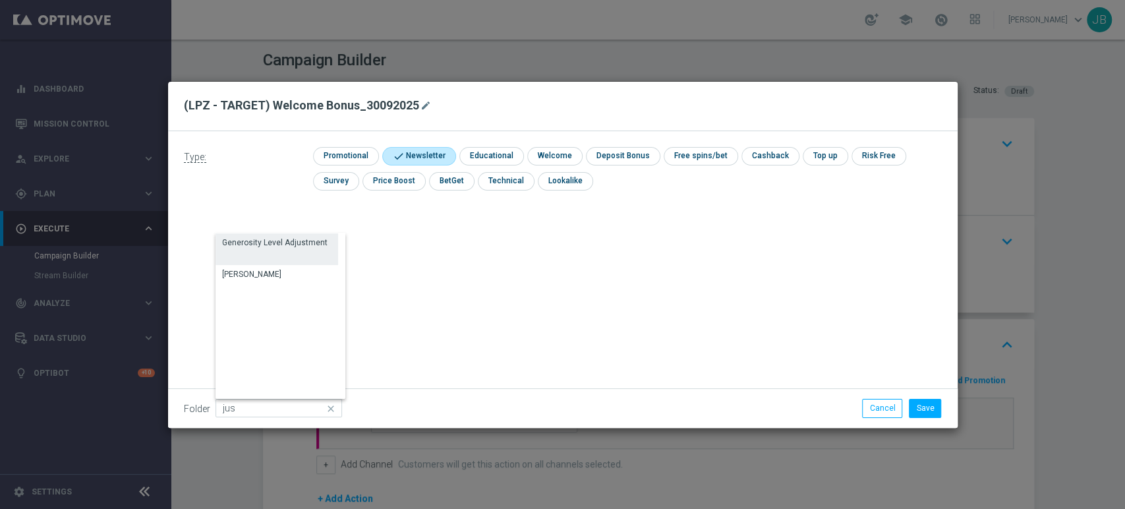
click at [290, 260] on div "Generosity Level Adjustment" at bounding box center [276, 249] width 123 height 32
click at [283, 267] on div "Justyna B." at bounding box center [276, 274] width 123 height 18
type input "Justyna B."
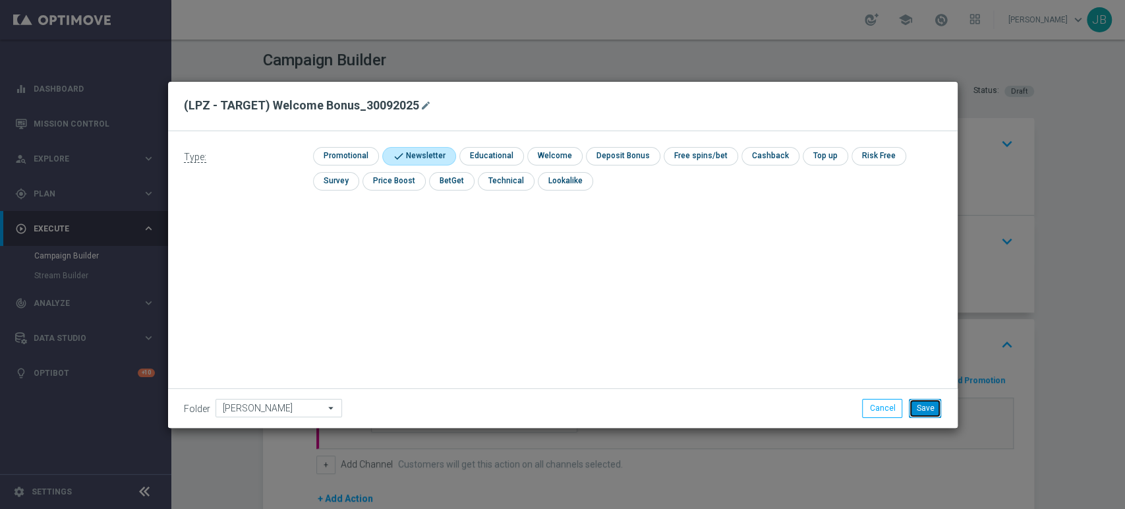
click at [930, 408] on button "Save" at bounding box center [924, 408] width 32 height 18
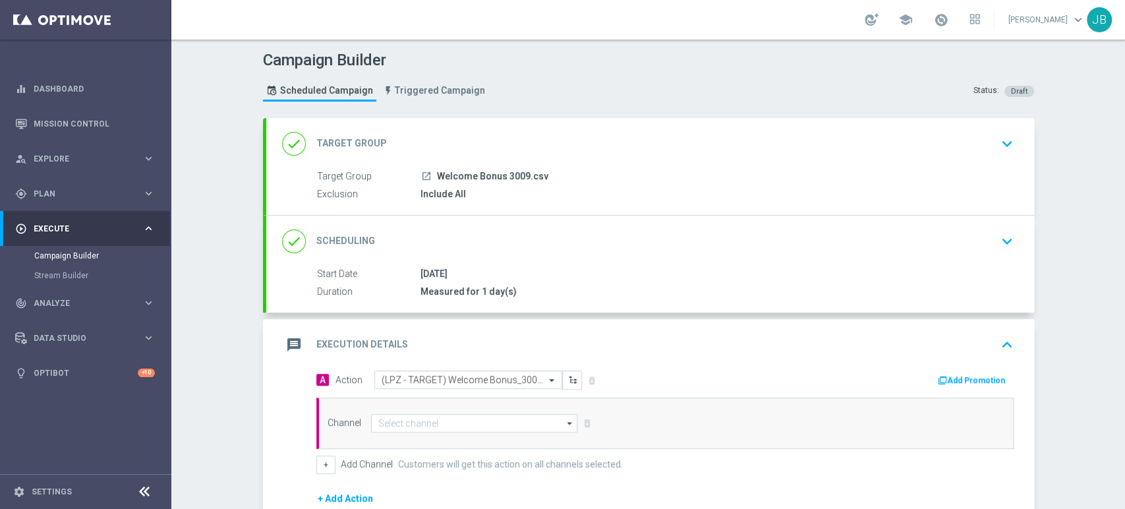
click at [408, 410] on div "Channel arrow_drop_down Drag here to set row groups Drag here to set column lab…" at bounding box center [664, 422] width 697 height 51
click at [404, 420] on input at bounding box center [474, 423] width 207 height 18
click at [399, 445] on div "SMS" at bounding box center [475, 442] width 208 height 18
type input "SMS"
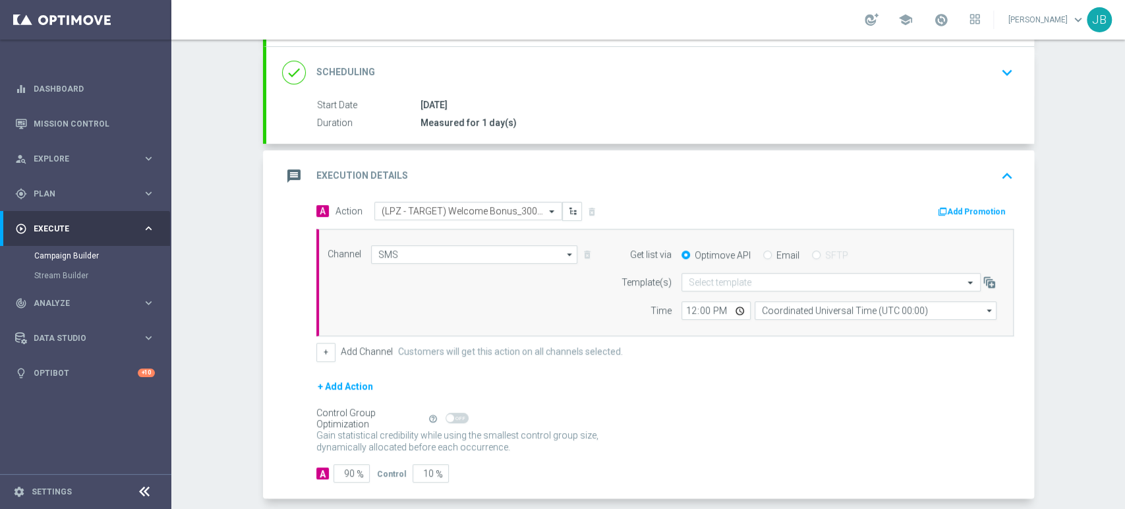
drag, startPoint x: 1123, startPoint y: 292, endPoint x: 1123, endPoint y: 436, distance: 143.6
click at [1123, 436] on div "Campaign Builder Scheduled Campaign Triggered Campaign Status: Draft done Targe…" at bounding box center [647, 274] width 953 height 469
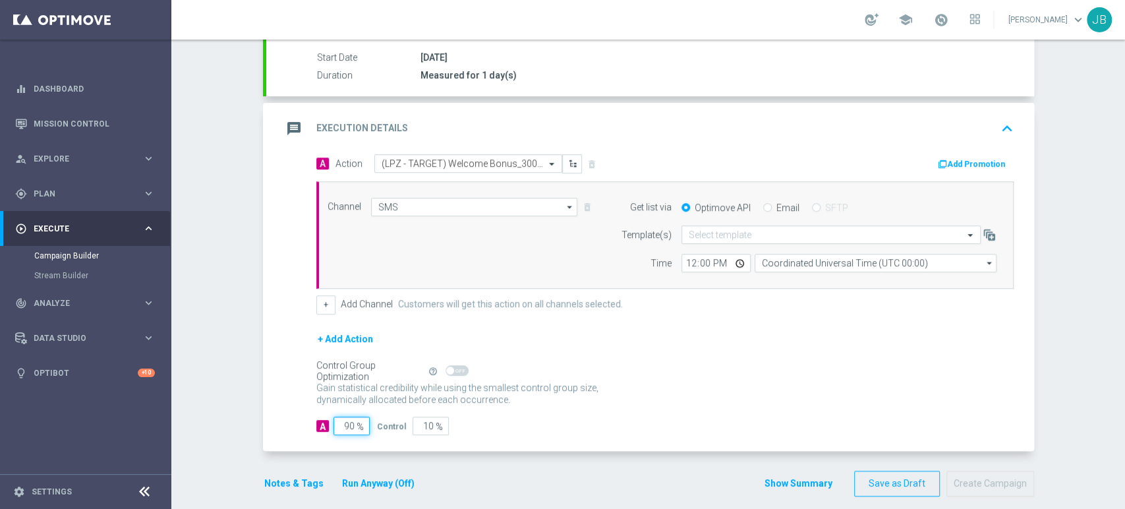
click at [343, 422] on input "90" at bounding box center [351, 425] width 36 height 18
type input "0"
type input "100"
type input "10"
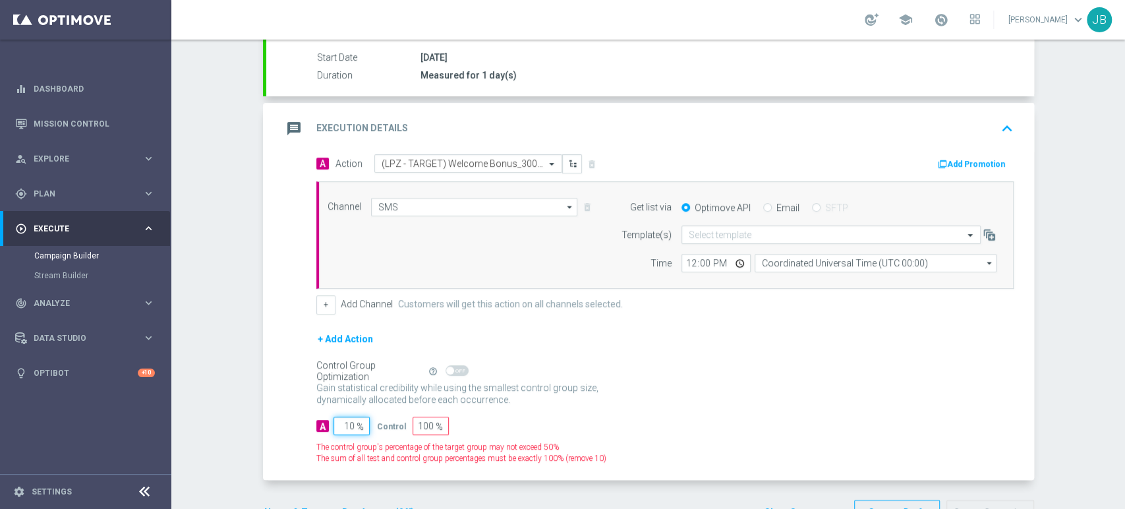
type input "90"
type input "100"
type input "0"
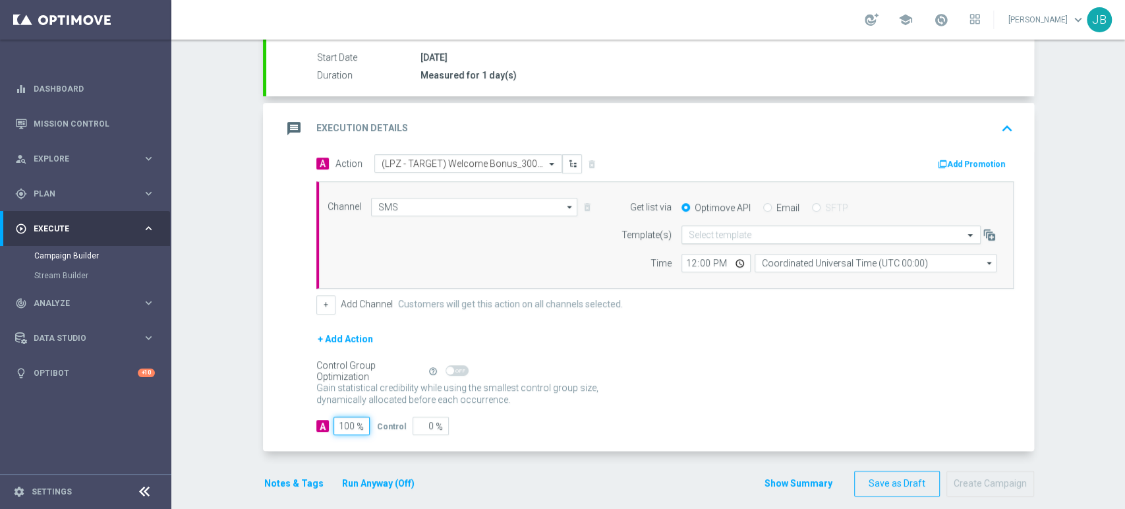
type input "100"
click at [700, 232] on input "text" at bounding box center [817, 234] width 258 height 11
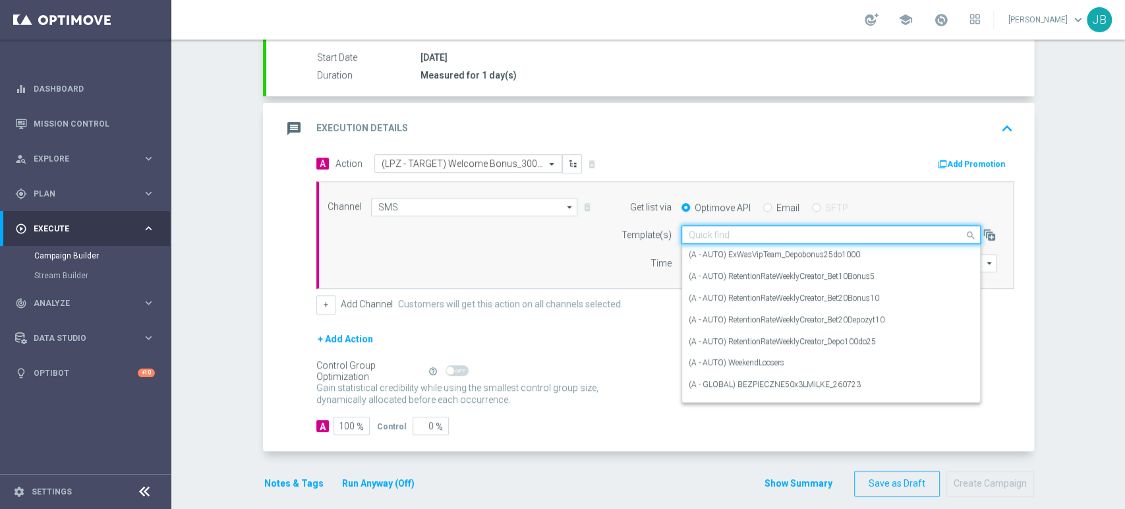
paste input "(LPZ - TARGET) Welcome Bonus_30092025"
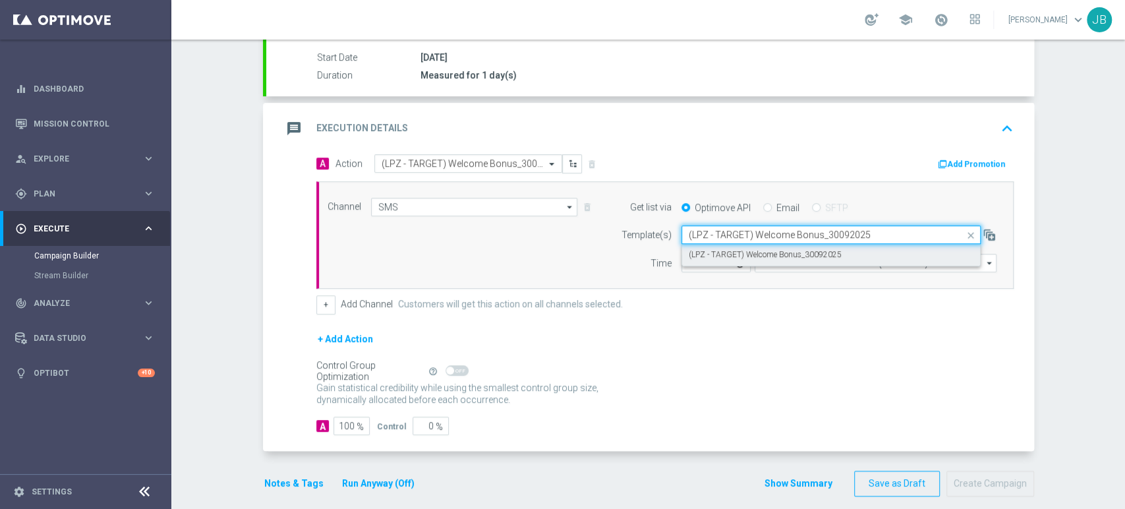
click at [698, 247] on div "(LPZ - TARGET) Welcome Bonus_30092025" at bounding box center [830, 255] width 285 height 22
type input "(LPZ - TARGET) Welcome Bonus_30092025"
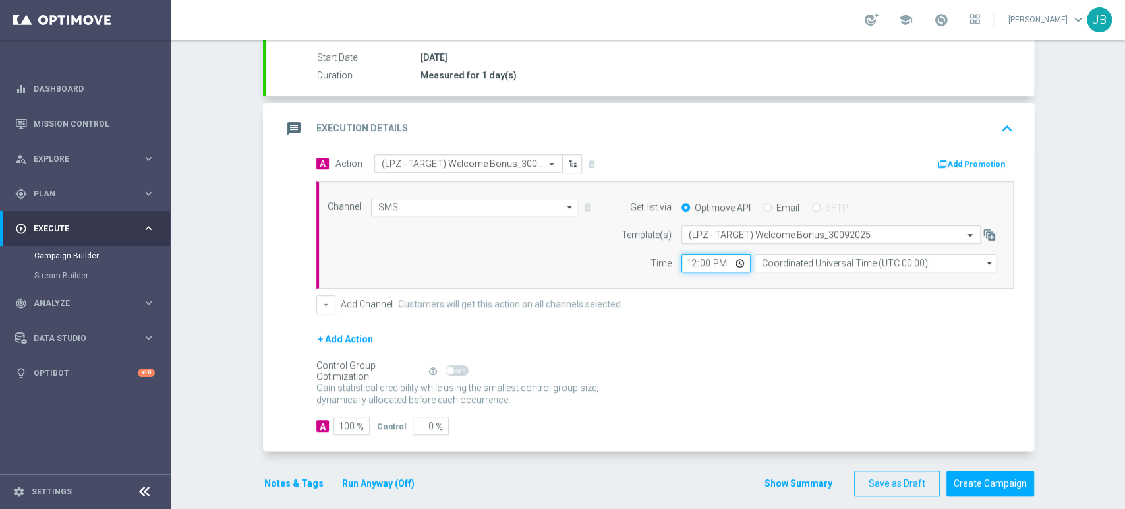
click at [684, 265] on input "12:00" at bounding box center [715, 263] width 69 height 18
type input "10:14"
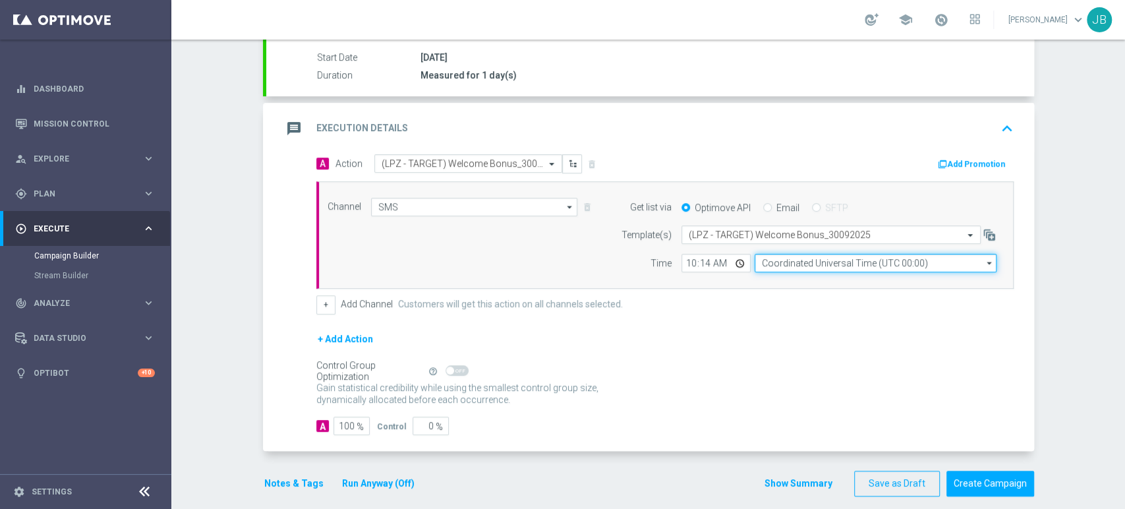
click at [775, 260] on input "Coordinated Universal Time (UTC 00:00)" at bounding box center [875, 263] width 242 height 18
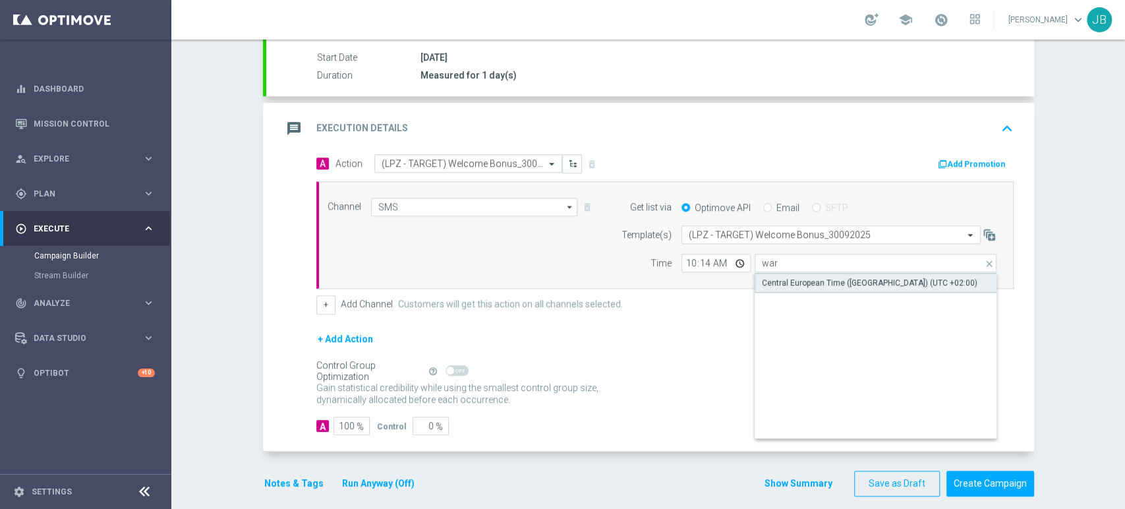
click at [789, 280] on div "Central European Time (Warsaw) (UTC +02:00)" at bounding box center [869, 283] width 215 height 12
type input "Central European Time (Warsaw) (UTC +02:00)"
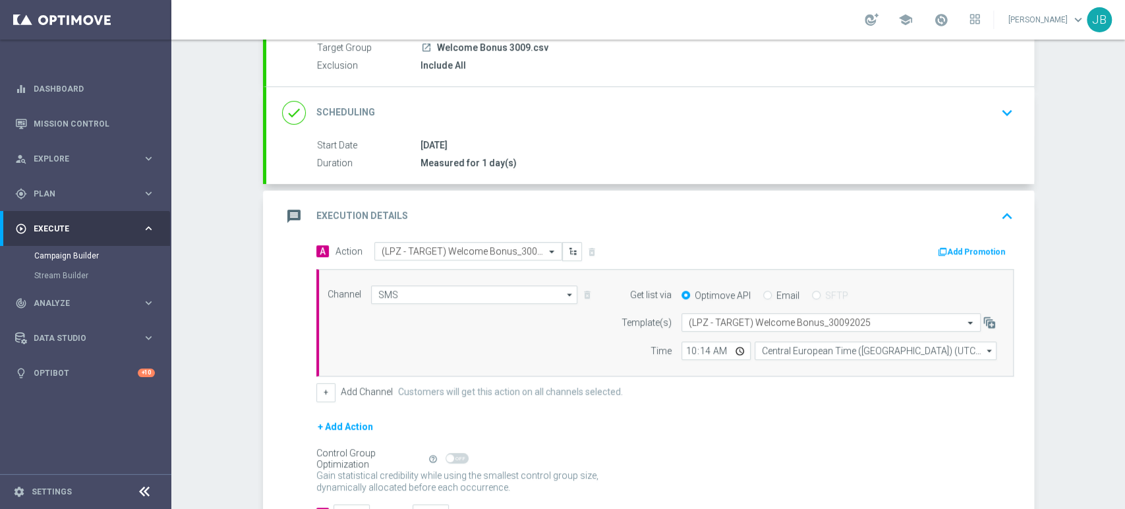
scroll to position [60, 0]
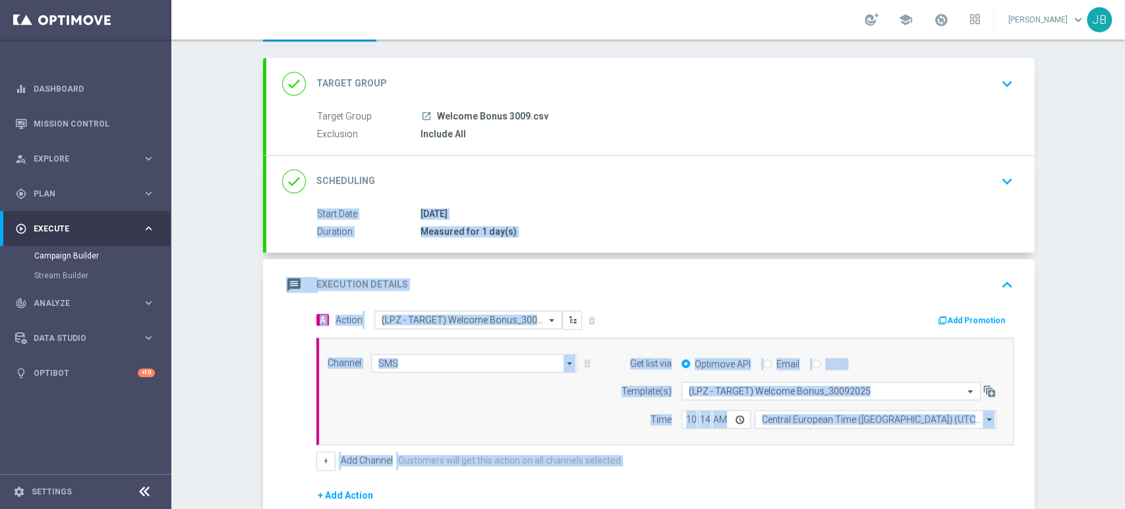
drag, startPoint x: 1123, startPoint y: 302, endPoint x: 1123, endPoint y: 204, distance: 98.2
click at [1123, 204] on div "Campaign Builder Scheduled Campaign Triggered Campaign Status: Draft done Targe…" at bounding box center [647, 274] width 953 height 469
click at [1085, 243] on div "Campaign Builder Scheduled Campaign Triggered Campaign Status: Draft done Targe…" at bounding box center [647, 274] width 953 height 469
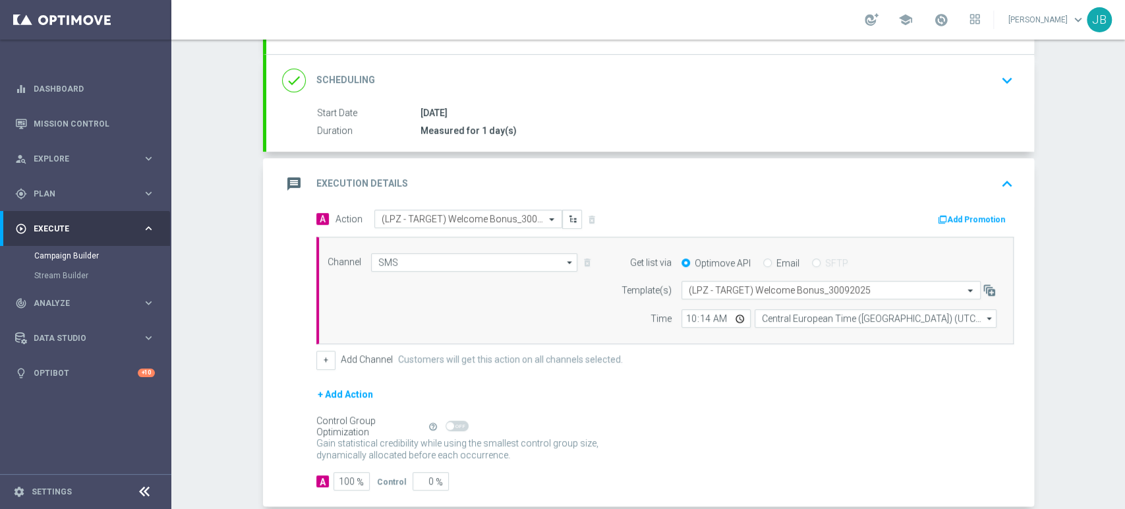
scroll to position [202, 0]
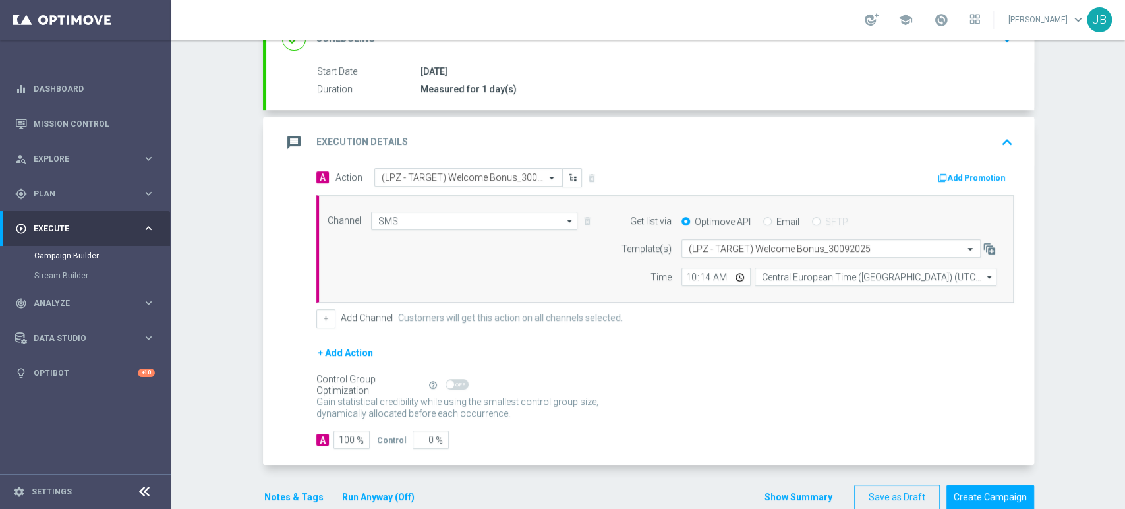
drag, startPoint x: 1123, startPoint y: 217, endPoint x: 1123, endPoint y: 312, distance: 95.5
click at [1123, 312] on div "Campaign Builder Scheduled Campaign Triggered Campaign Status: Draft done Targe…" at bounding box center [647, 274] width 953 height 469
click at [1084, 315] on div "Campaign Builder Scheduled Campaign Triggered Campaign Status: Draft done Targe…" at bounding box center [647, 274] width 953 height 469
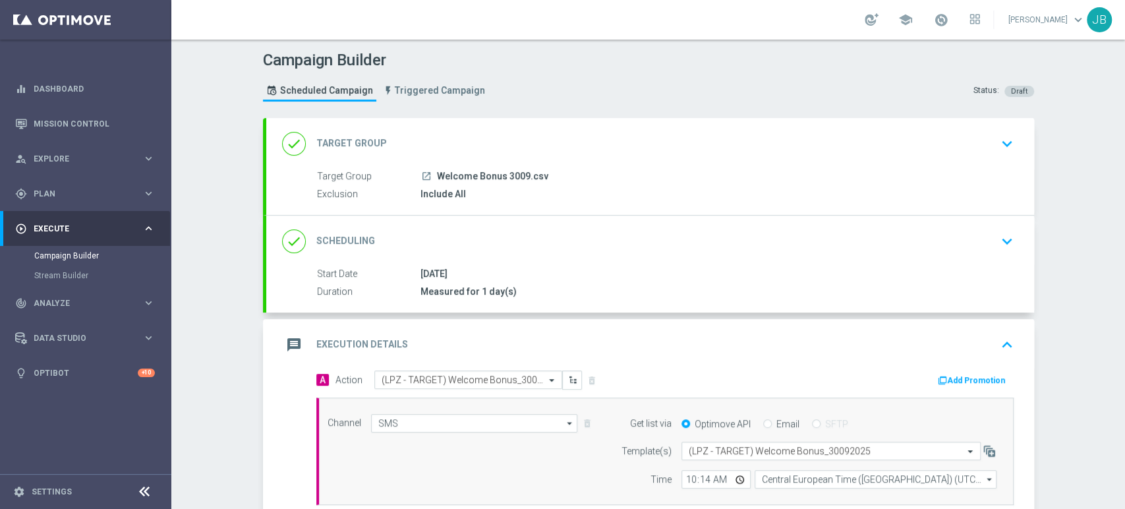
click at [892, 238] on div "done Scheduling keyboard_arrow_down" at bounding box center [650, 241] width 736 height 25
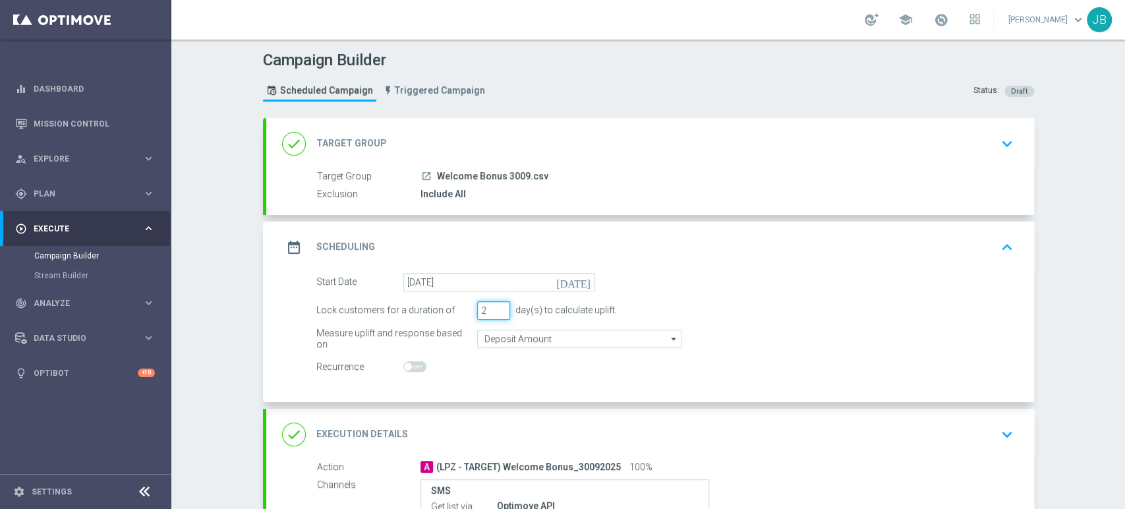
click at [493, 303] on input "2" at bounding box center [493, 310] width 33 height 18
type input "3"
click at [493, 303] on input "3" at bounding box center [493, 310] width 33 height 18
click at [1096, 273] on div "Campaign Builder Scheduled Campaign Triggered Campaign Status: Draft done Targe…" at bounding box center [647, 274] width 953 height 469
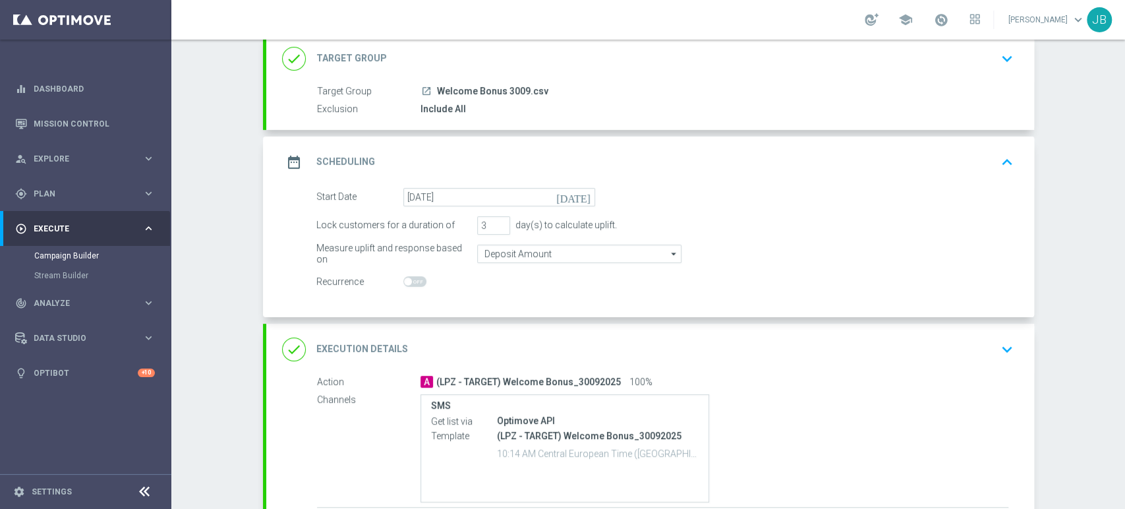
drag, startPoint x: 1123, startPoint y: 266, endPoint x: 1123, endPoint y: 352, distance: 86.3
click at [1123, 352] on div "Campaign Builder Scheduled Campaign Triggered Campaign Status: Draft done Targe…" at bounding box center [647, 274] width 953 height 469
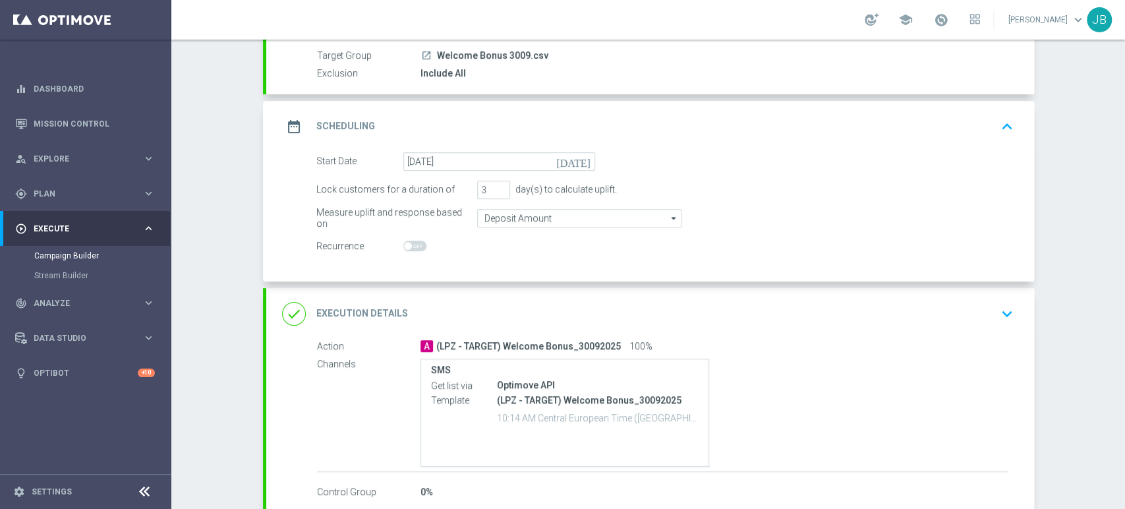
click at [1082, 346] on div "Campaign Builder Scheduled Campaign Triggered Campaign Status: Draft done Targe…" at bounding box center [647, 274] width 953 height 469
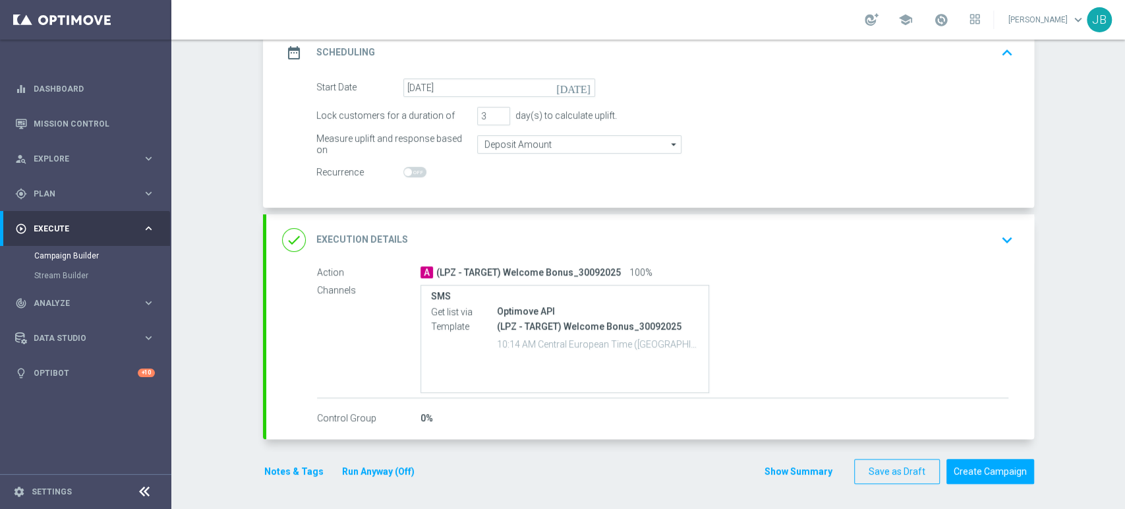
click at [997, 234] on icon "keyboard_arrow_down" at bounding box center [1007, 240] width 20 height 20
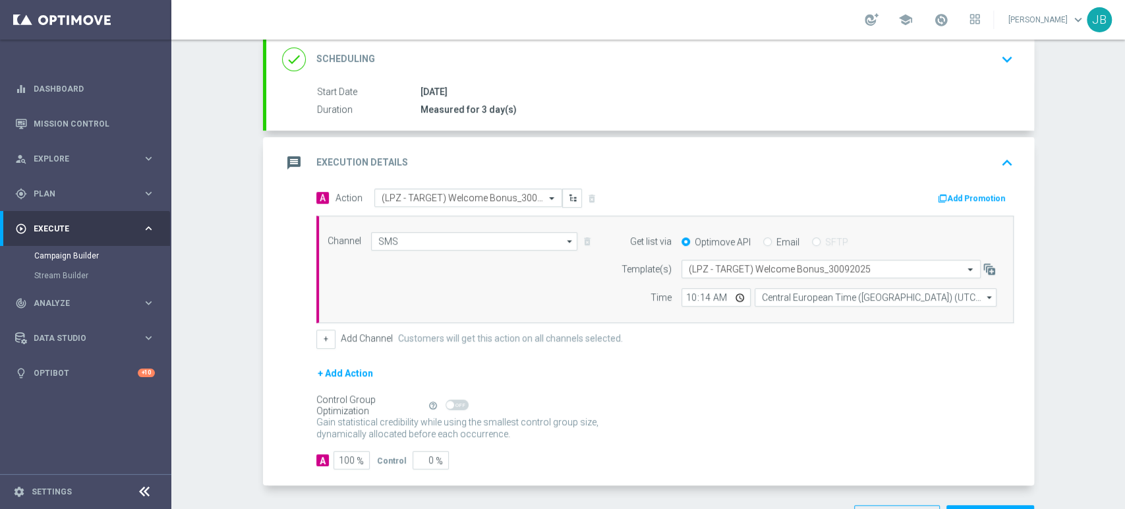
drag, startPoint x: 1123, startPoint y: 364, endPoint x: 1123, endPoint y: 407, distance: 42.8
click at [1123, 407] on div "Campaign Builder Scheduled Campaign Triggered Campaign Status: Draft done Targe…" at bounding box center [647, 274] width 953 height 469
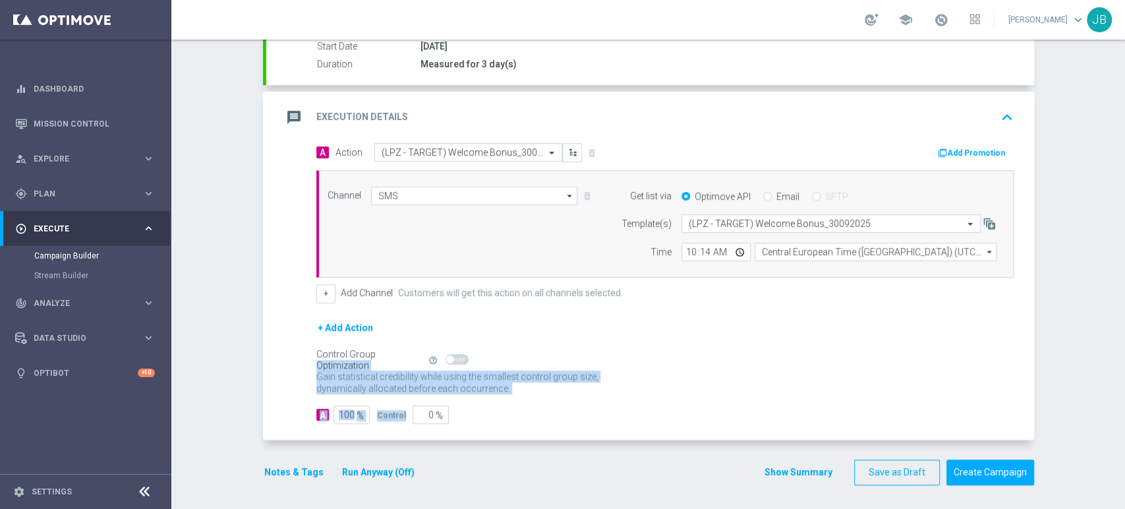
click at [1075, 366] on div "Campaign Builder Scheduled Campaign Triggered Campaign Status: Draft done Targe…" at bounding box center [647, 274] width 953 height 469
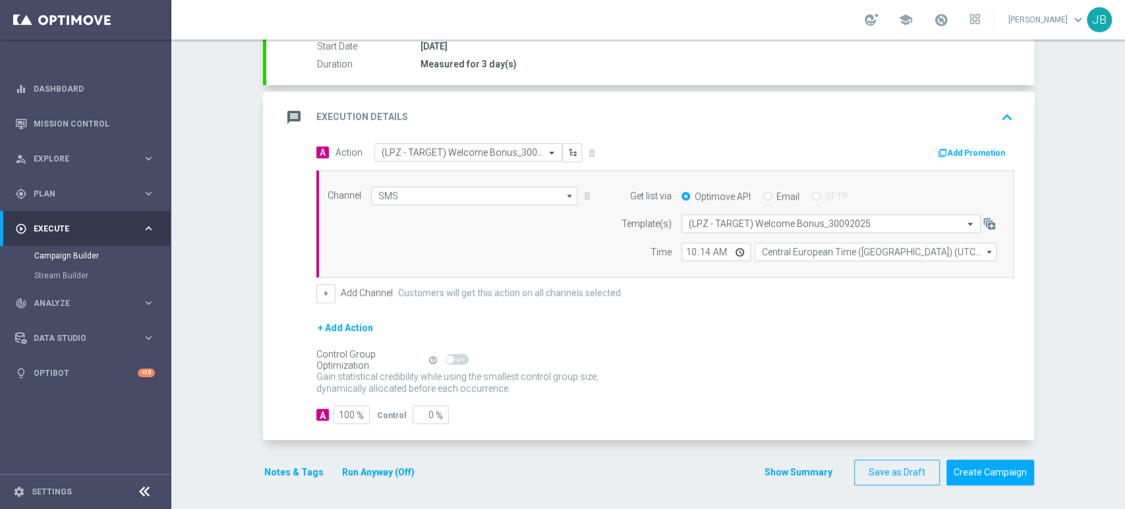
scroll to position [0, 0]
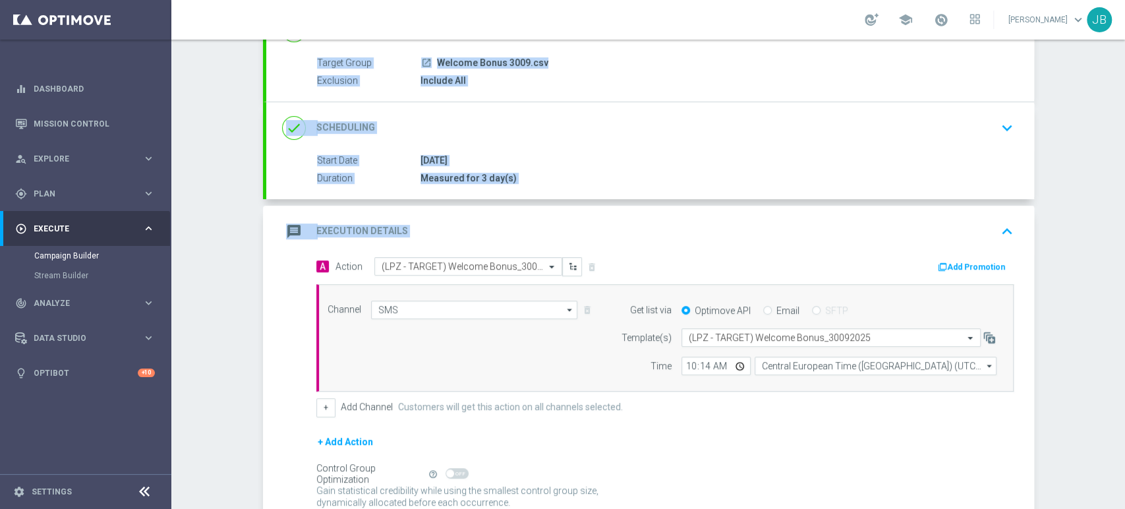
drag, startPoint x: 1123, startPoint y: 134, endPoint x: 1123, endPoint y: 244, distance: 110.7
click at [1123, 244] on div "Campaign Builder Scheduled Campaign Triggered Campaign Status: Draft done Targe…" at bounding box center [647, 274] width 953 height 469
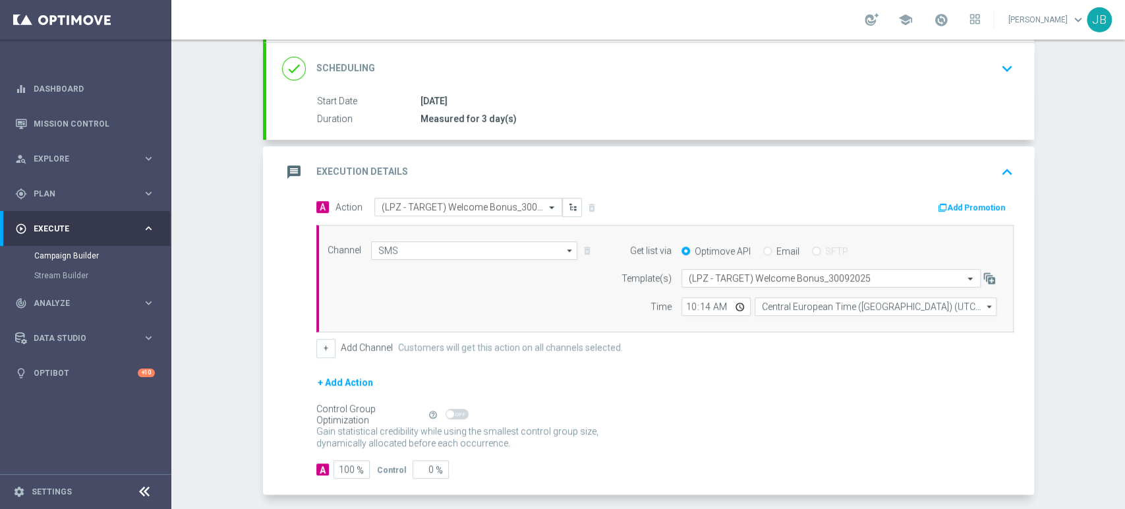
click at [1076, 352] on div "Campaign Builder Scheduled Campaign Triggered Campaign Status: Draft done Targe…" at bounding box center [647, 274] width 953 height 469
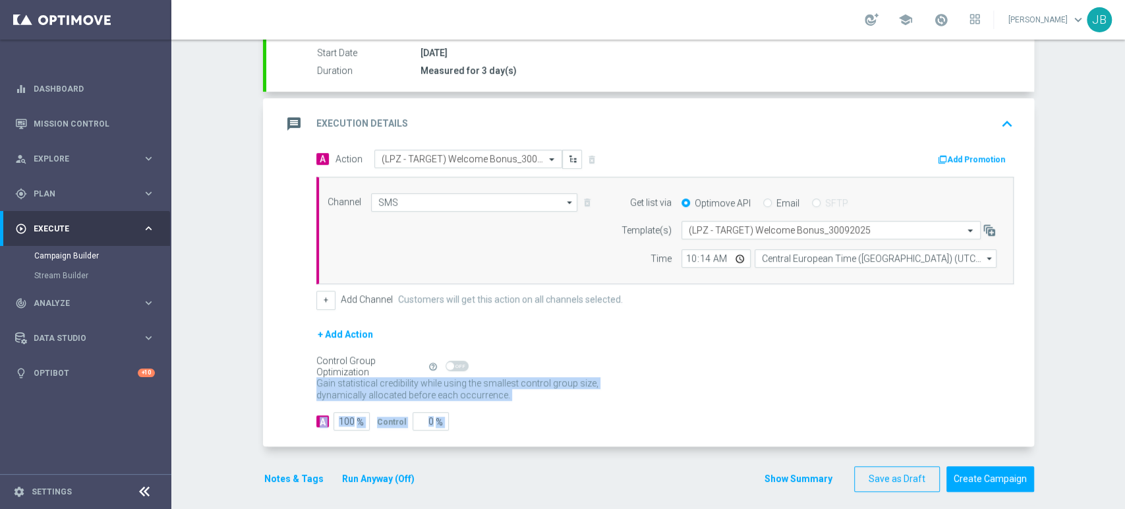
drag, startPoint x: 1123, startPoint y: 416, endPoint x: 1123, endPoint y: 466, distance: 50.7
click at [1123, 466] on div "Campaign Builder Scheduled Campaign Triggered Campaign Status: Draft done Targe…" at bounding box center [647, 274] width 953 height 469
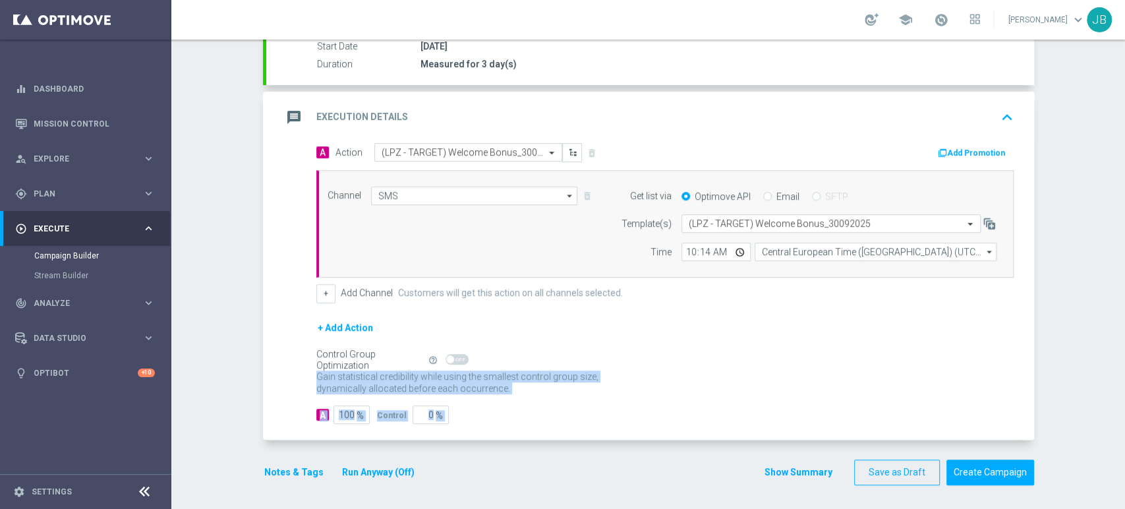
click at [1088, 447] on div "Campaign Builder Scheduled Campaign Triggered Campaign Status: Draft done Targe…" at bounding box center [647, 274] width 953 height 469
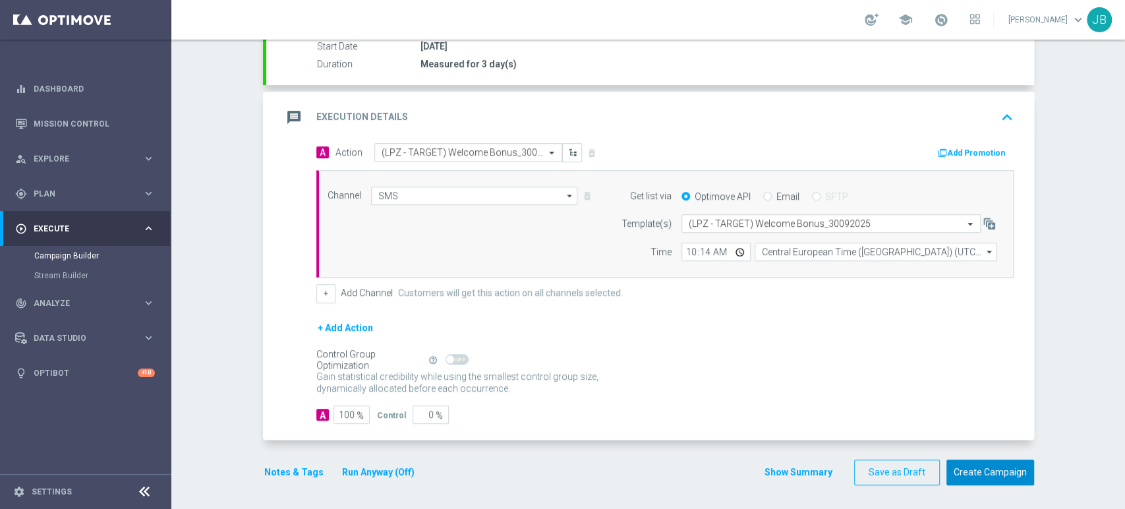
click at [971, 472] on button "Create Campaign" at bounding box center [990, 472] width 88 height 26
